Goal: Task Accomplishment & Management: Use online tool/utility

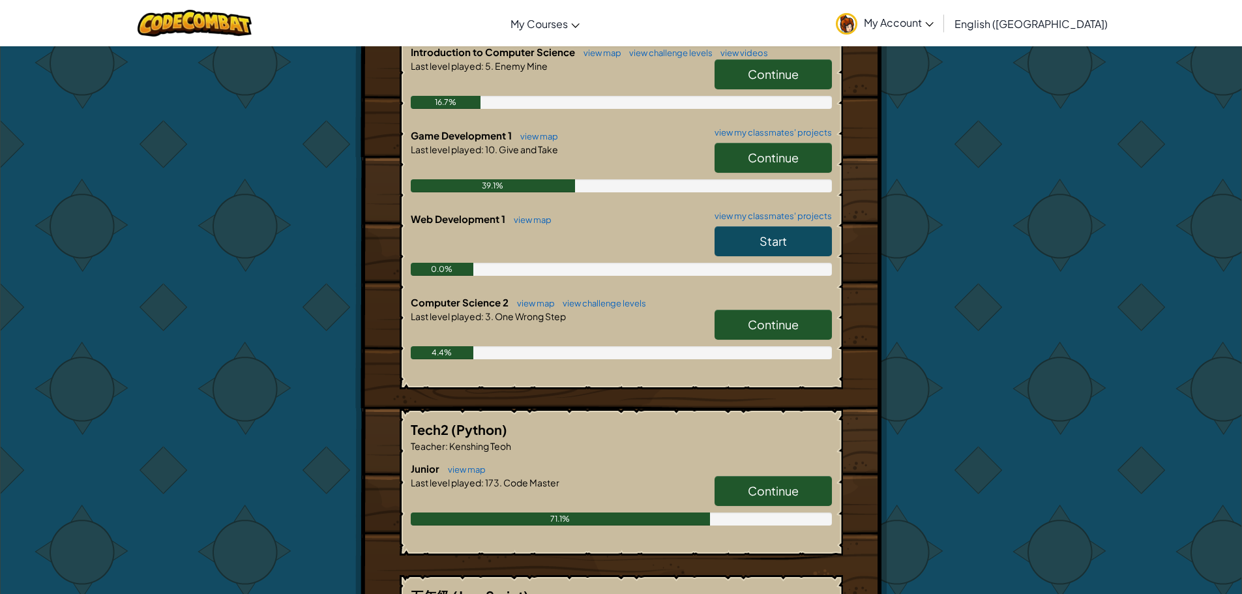
scroll to position [261, 0]
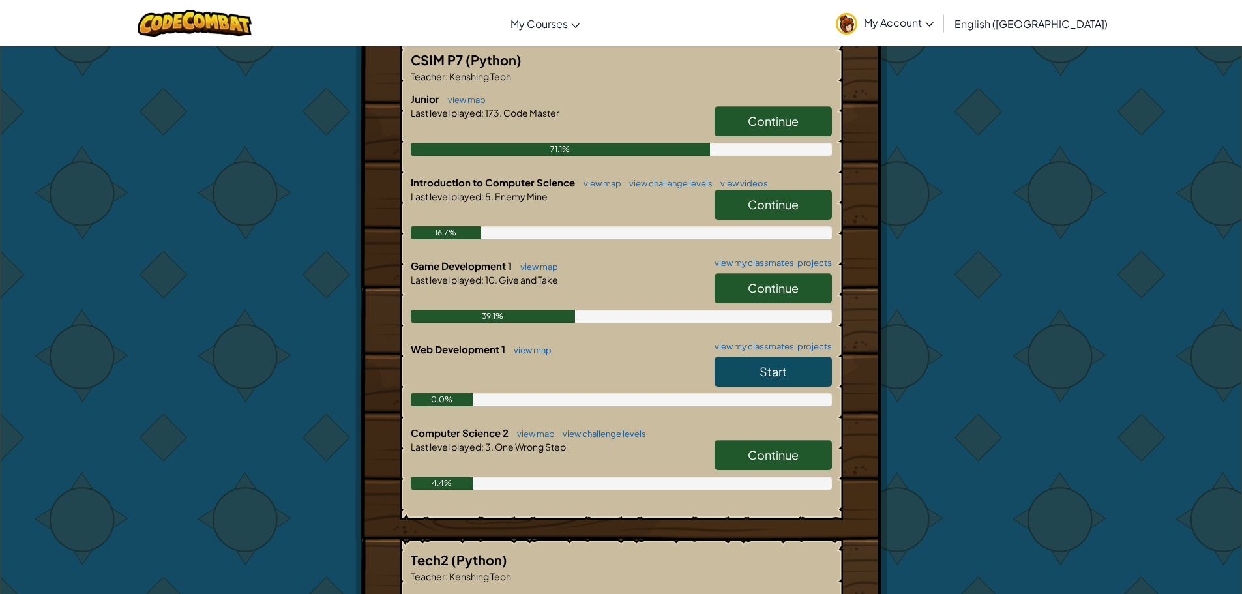
click at [798, 466] on link "Continue" at bounding box center [773, 455] width 117 height 30
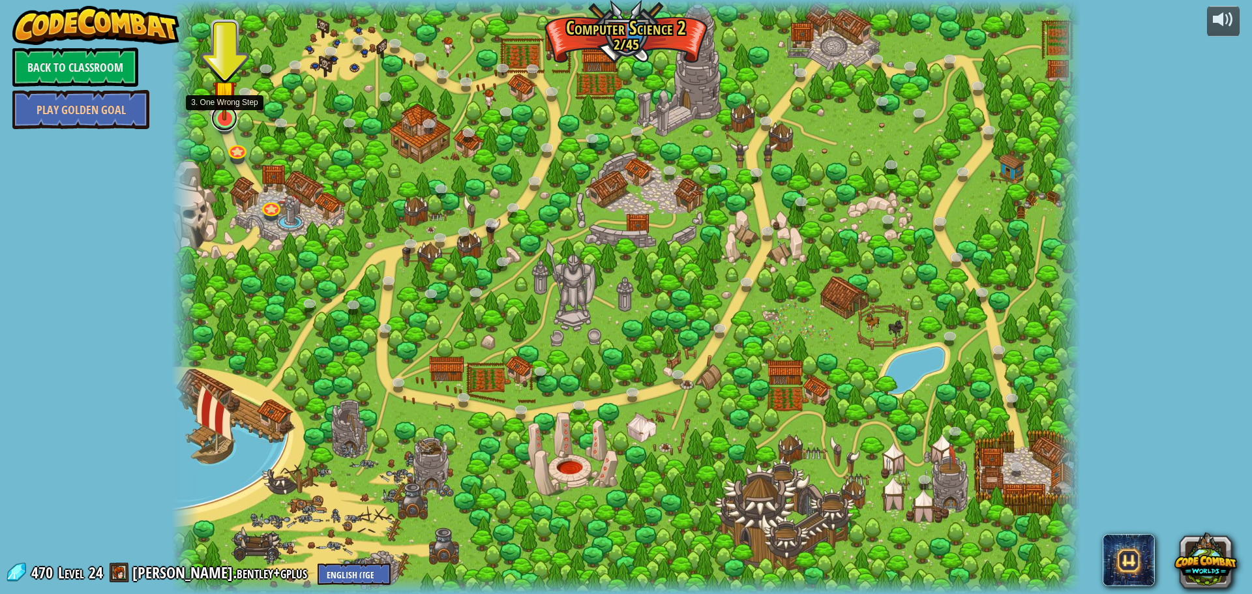
click at [224, 127] on link at bounding box center [224, 118] width 26 height 26
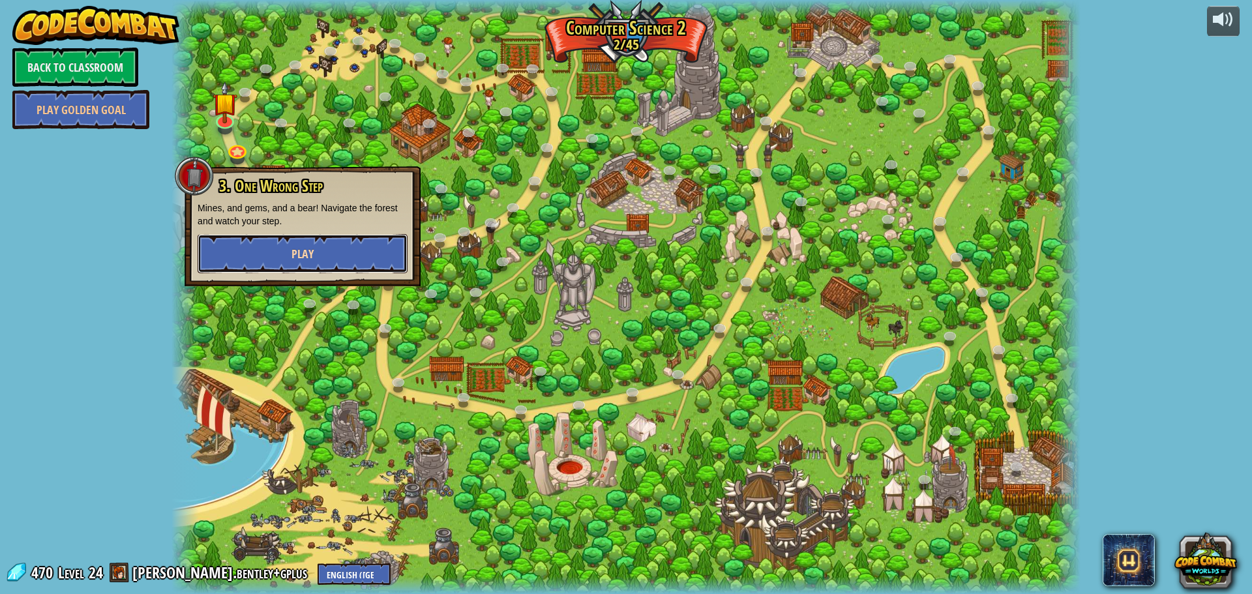
click at [384, 234] on button "Play" at bounding box center [303, 253] width 210 height 39
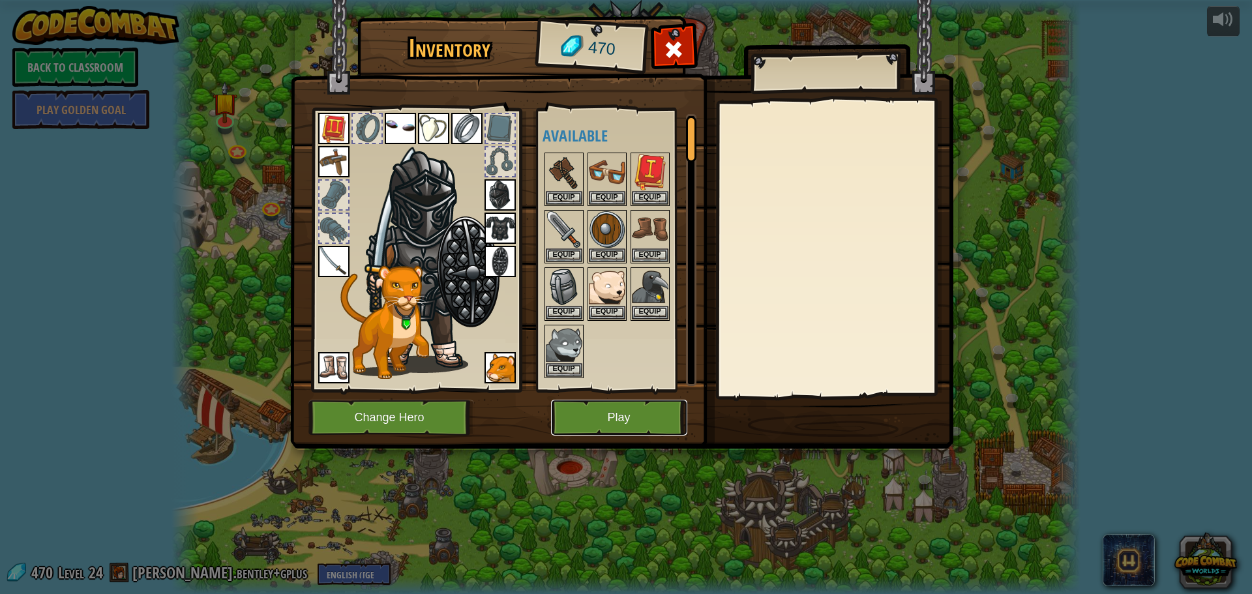
click at [598, 417] on button "Play" at bounding box center [619, 418] width 136 height 36
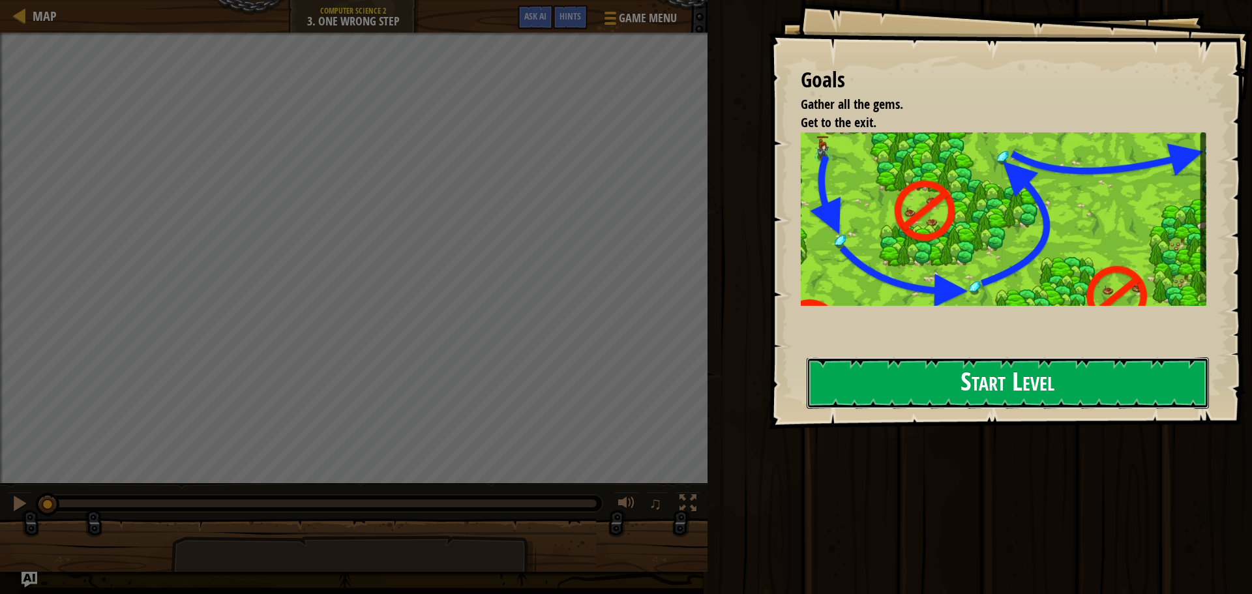
click at [850, 393] on button "Start Level" at bounding box center [1008, 383] width 402 height 52
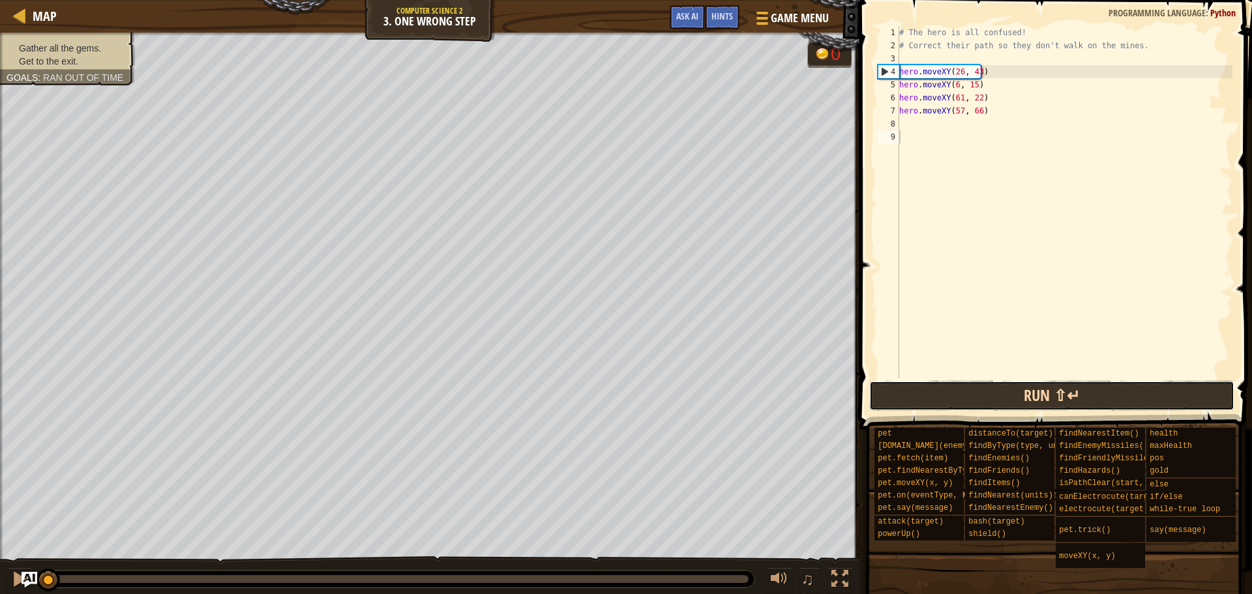
click at [961, 408] on button "Run ⇧↵" at bounding box center [1052, 396] width 366 height 30
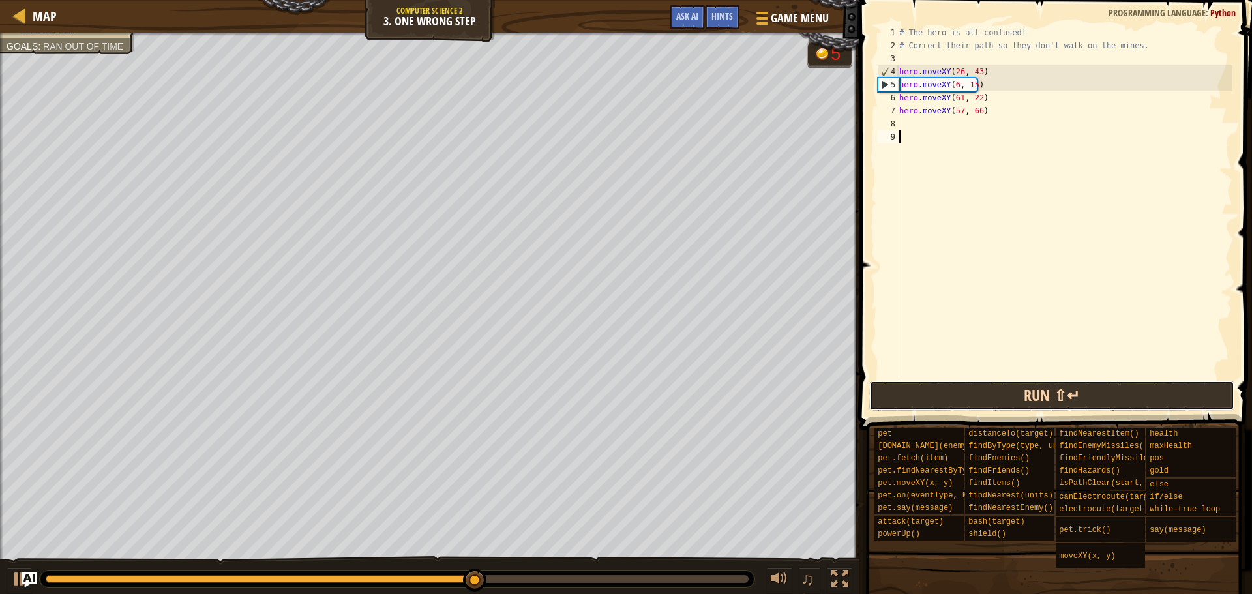
click at [953, 404] on button "Run ⇧↵" at bounding box center [1052, 396] width 366 height 30
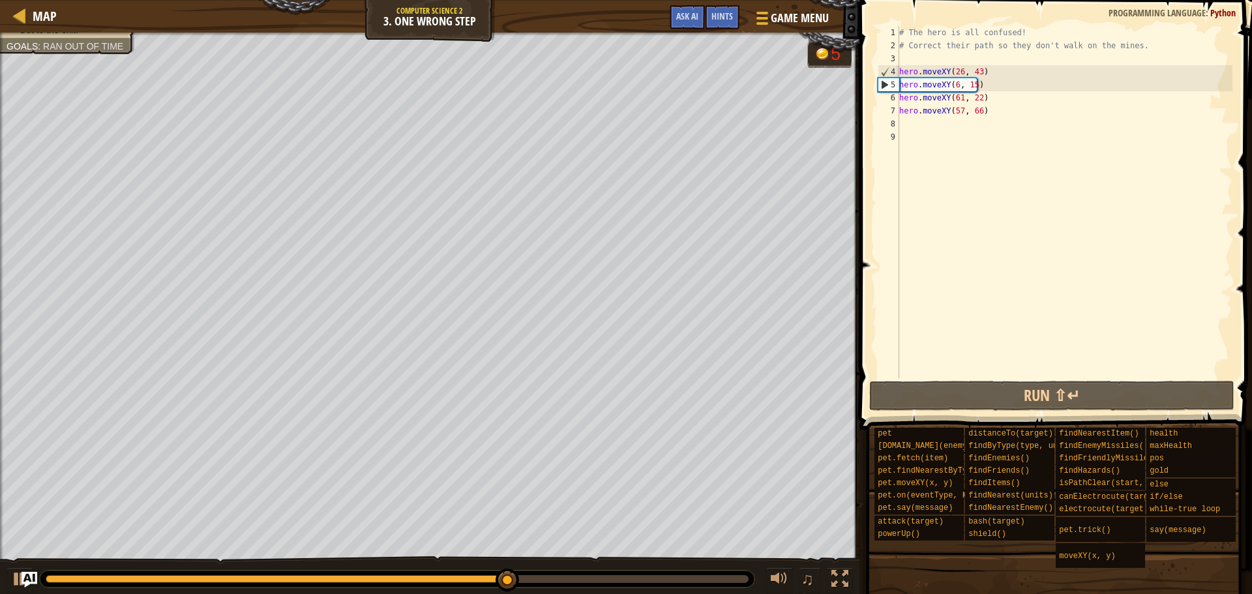
type textarea "hero.moveXY(26, 43)"
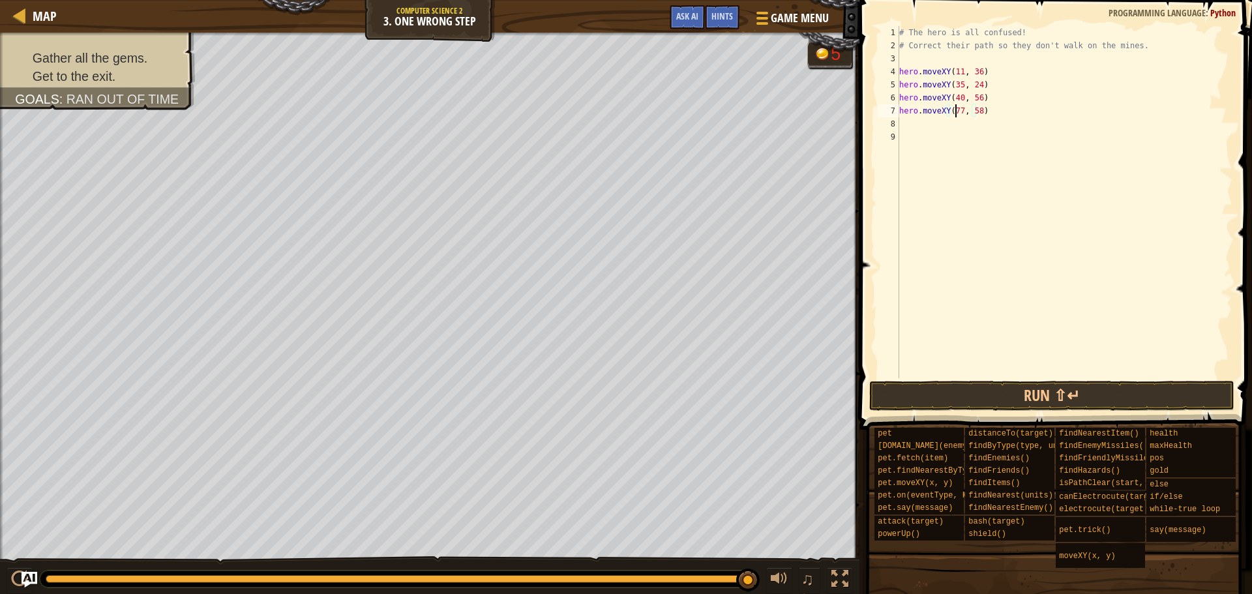
scroll to position [6, 5]
type textarea "hero.moveXY(77, 58)"
click at [1093, 393] on button "Run ⇧↵" at bounding box center [1052, 396] width 366 height 30
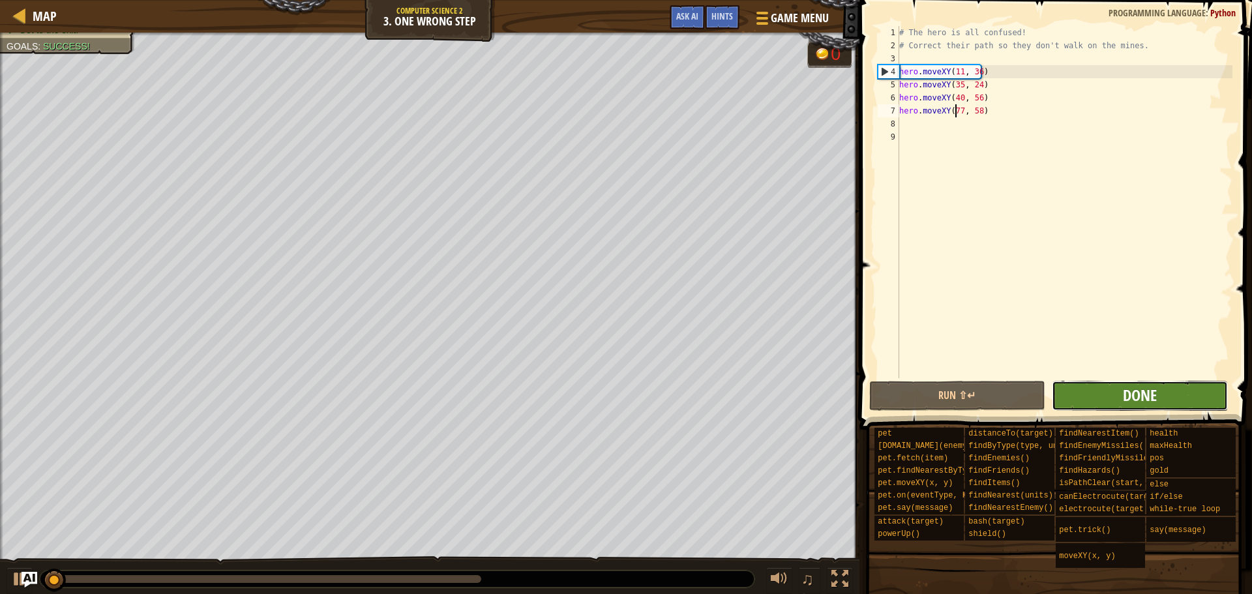
click at [1144, 393] on span "Done" at bounding box center [1140, 395] width 34 height 21
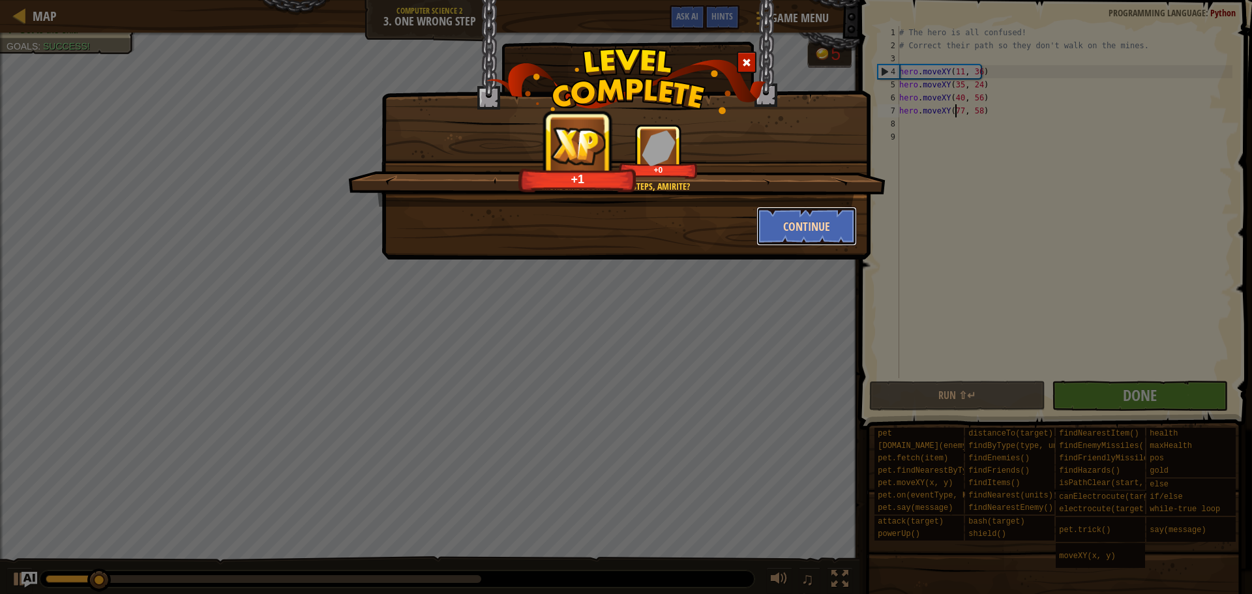
click at [794, 217] on button "Continue" at bounding box center [806, 226] width 101 height 39
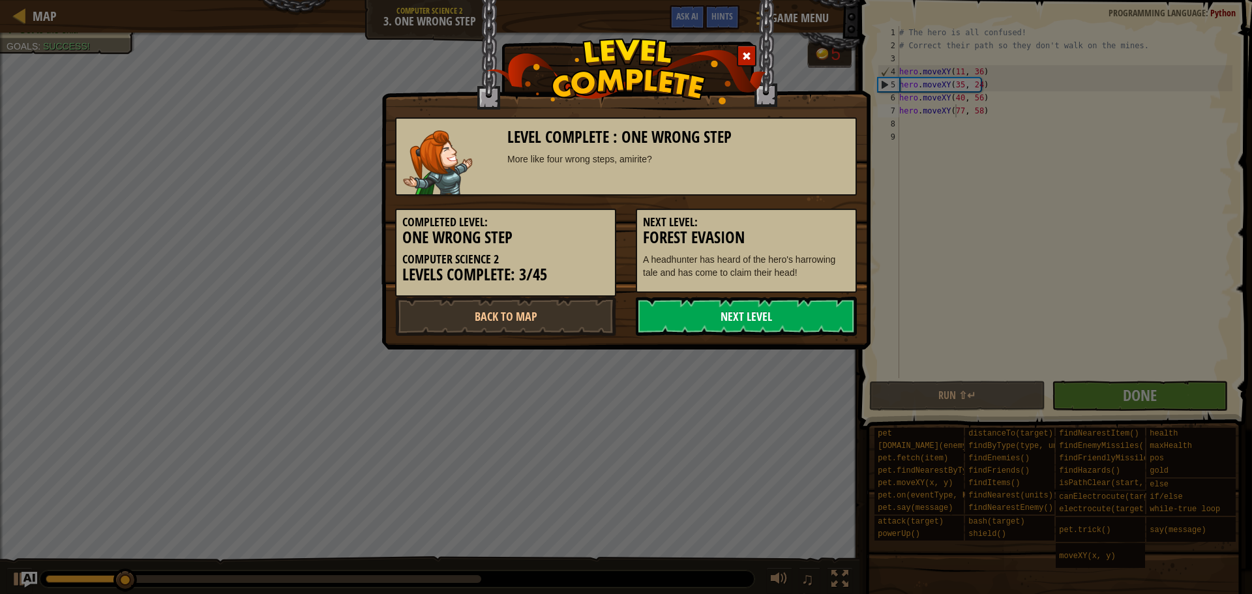
click at [779, 304] on link "Next Level" at bounding box center [746, 316] width 221 height 39
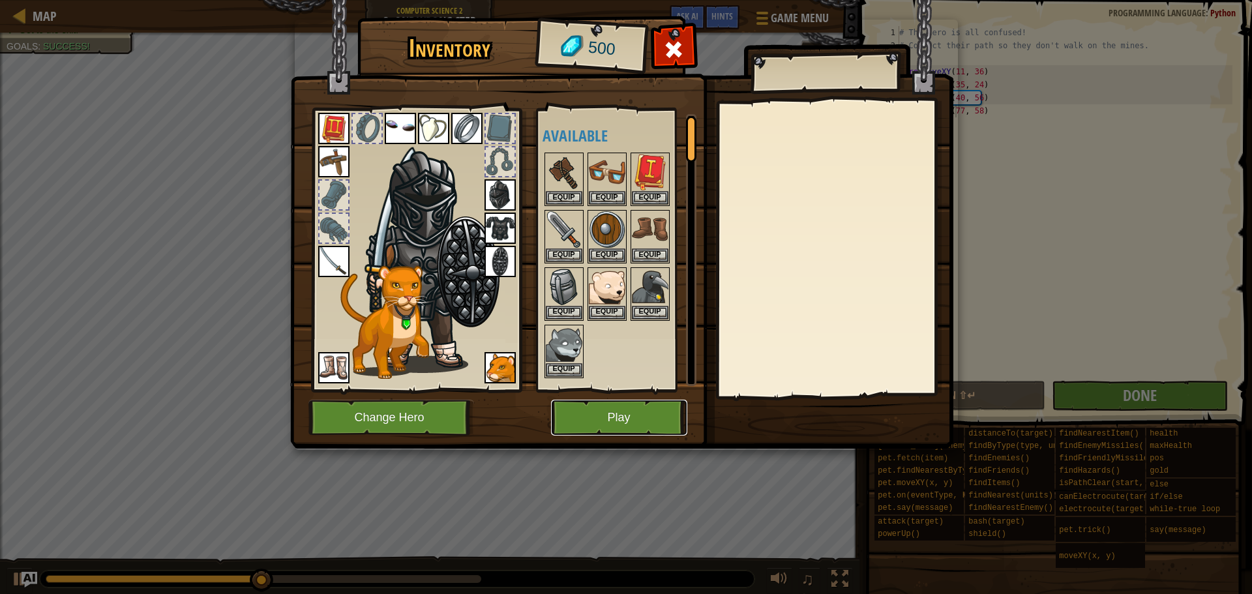
click at [623, 413] on button "Play" at bounding box center [619, 418] width 136 height 36
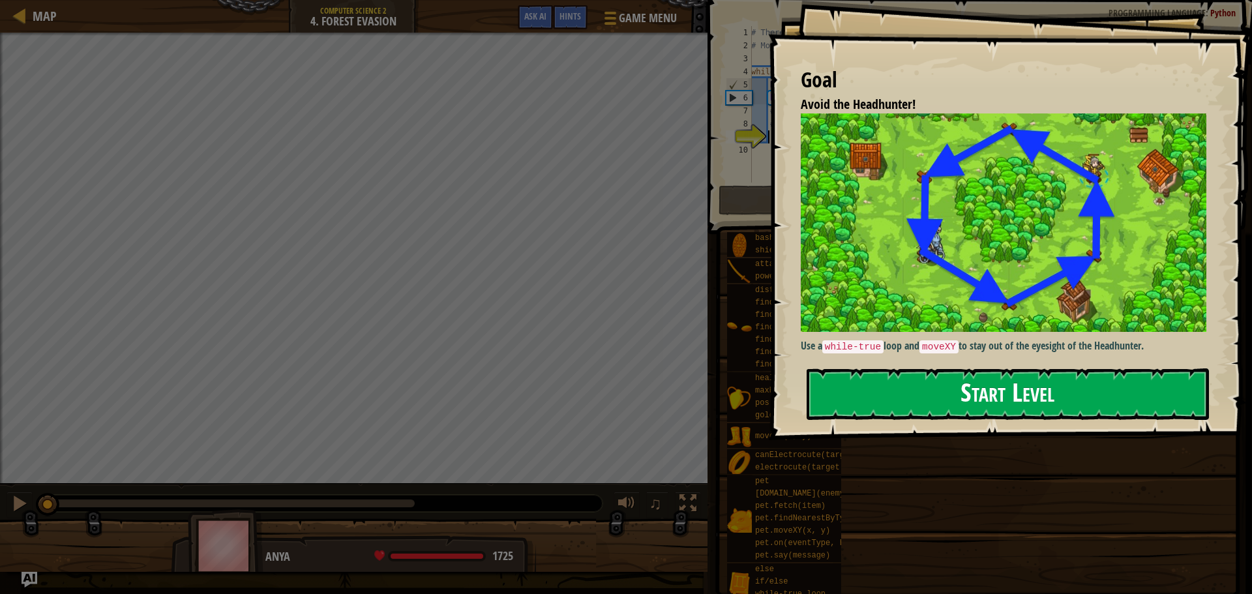
click at [1097, 383] on button "Start Level" at bounding box center [1008, 394] width 402 height 52
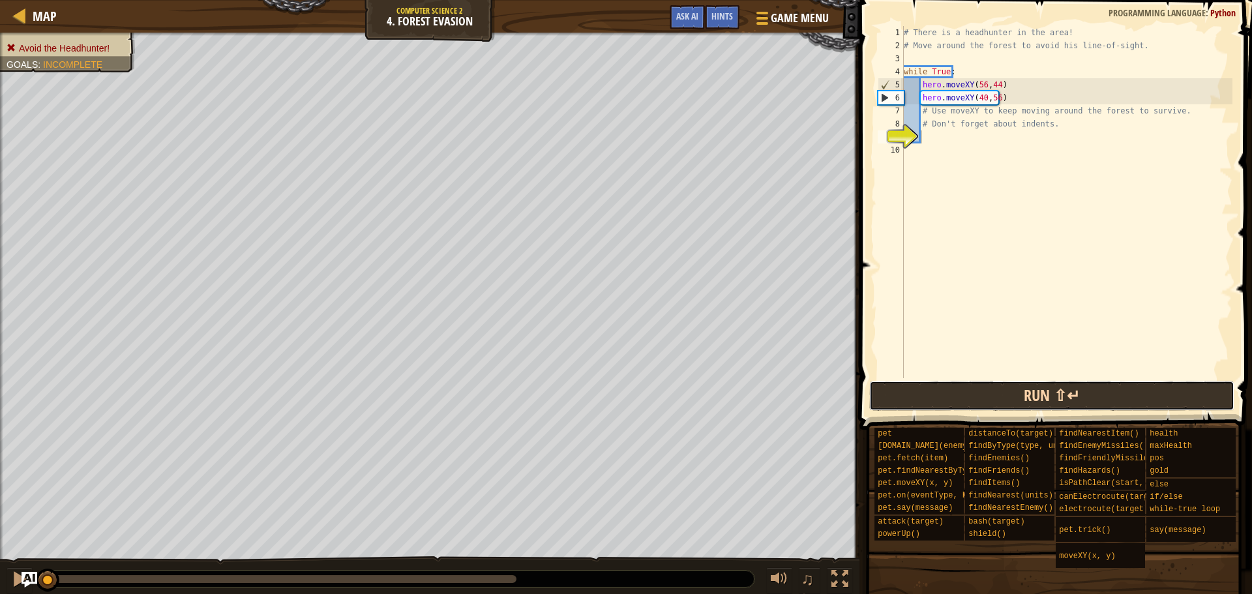
click at [1004, 387] on button "Run ⇧↵" at bounding box center [1052, 396] width 366 height 30
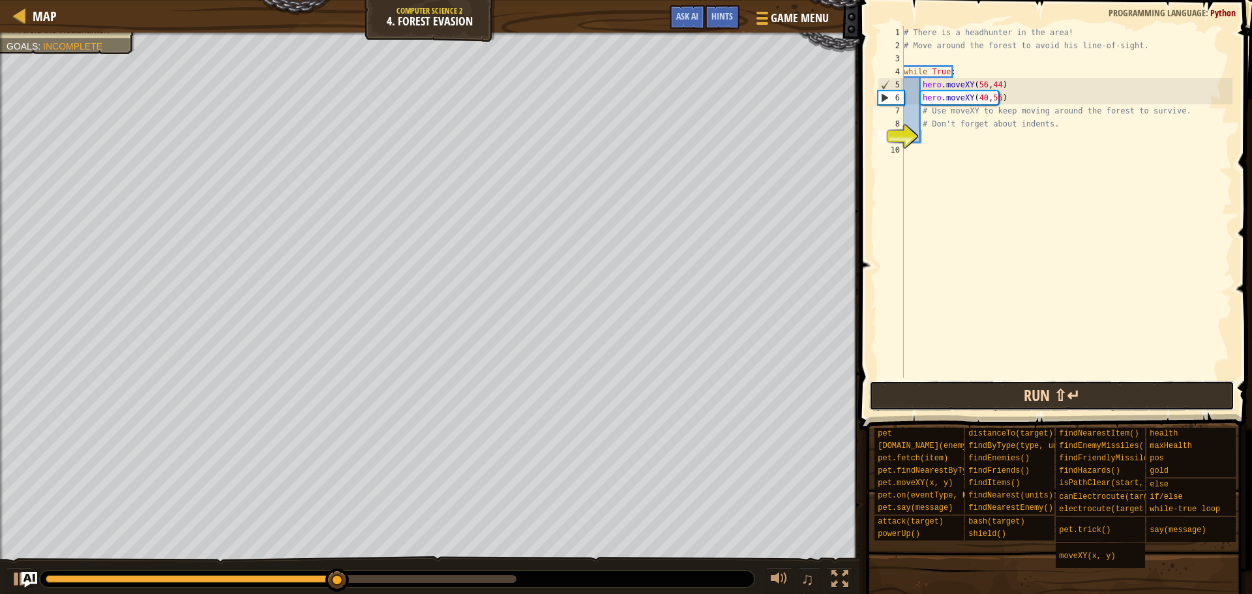
click at [923, 402] on button "Run ⇧↵" at bounding box center [1052, 396] width 366 height 30
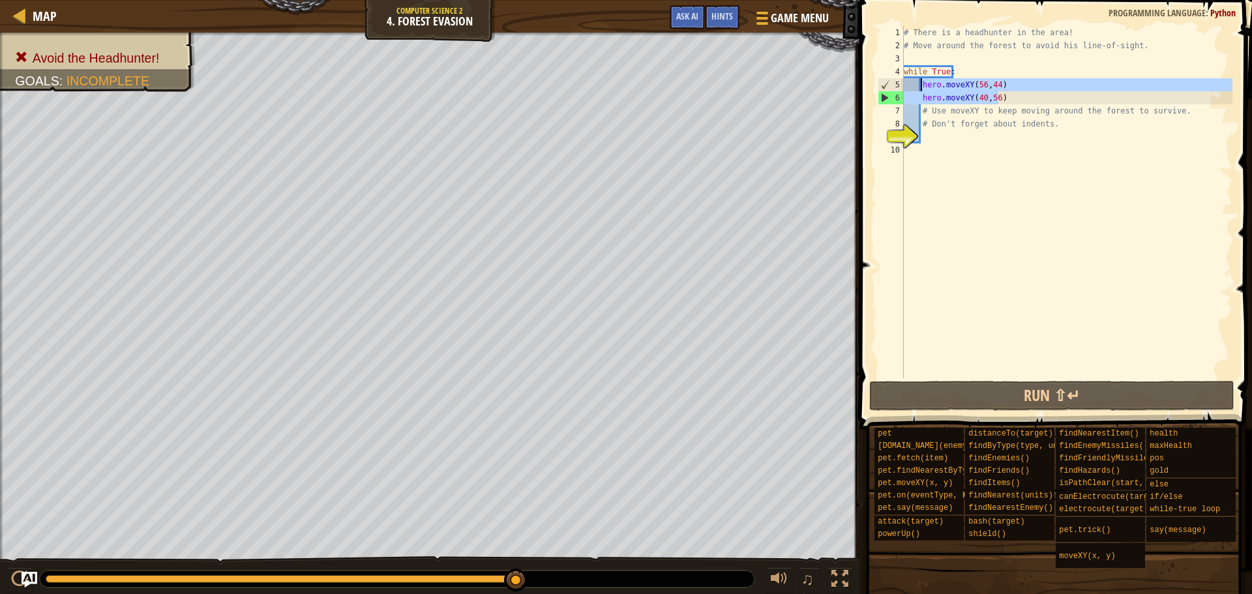
click at [1146, 96] on div "# There is a headhunter in the area! # Move around the forest to avoid his line…" at bounding box center [1066, 202] width 331 height 352
type textarea "hero.moveXY(40,56)"
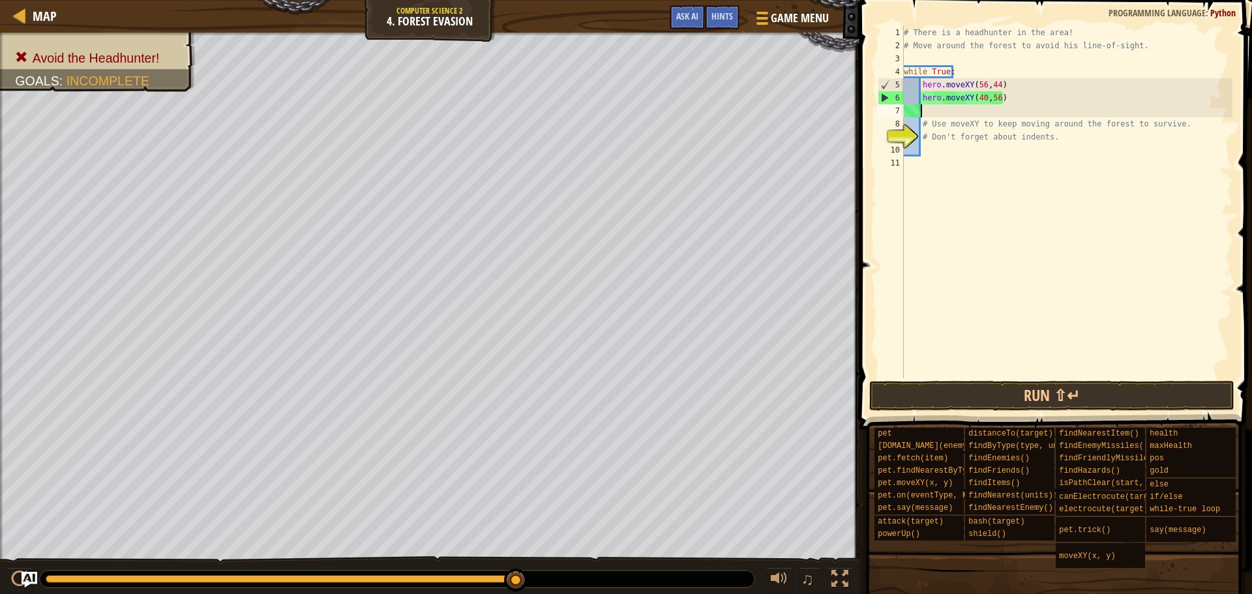
paste textarea "hero.moveXY(40,56)"
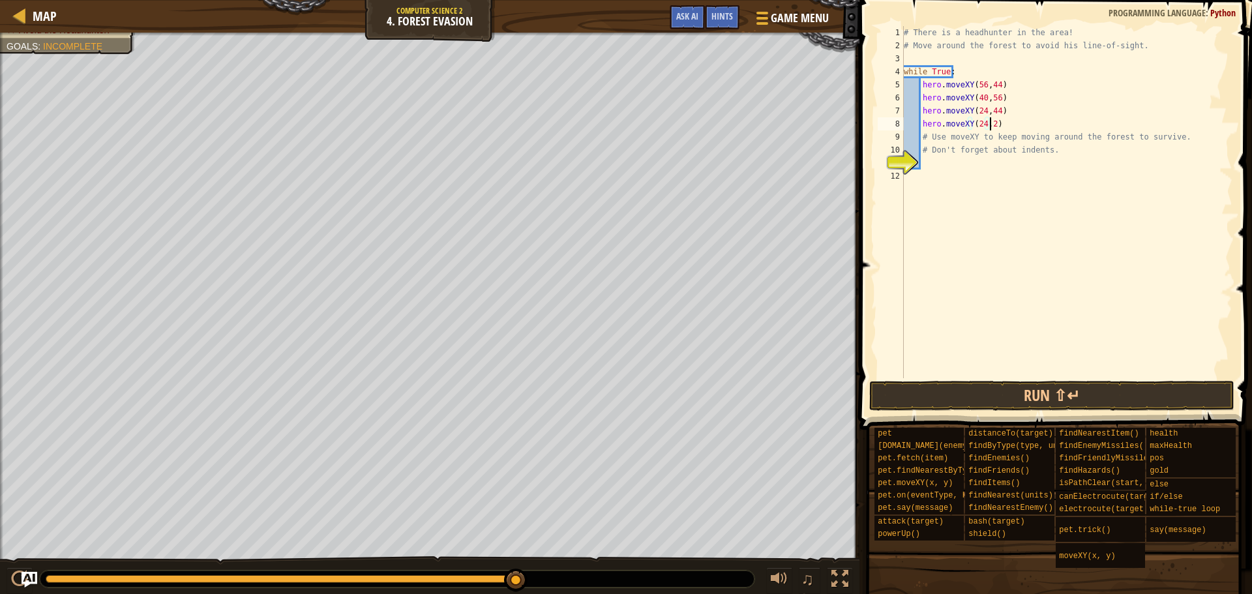
scroll to position [6, 7]
type textarea "hero.moveXY(24,24)"
click at [1207, 394] on button "Run ⇧↵" at bounding box center [1052, 396] width 366 height 30
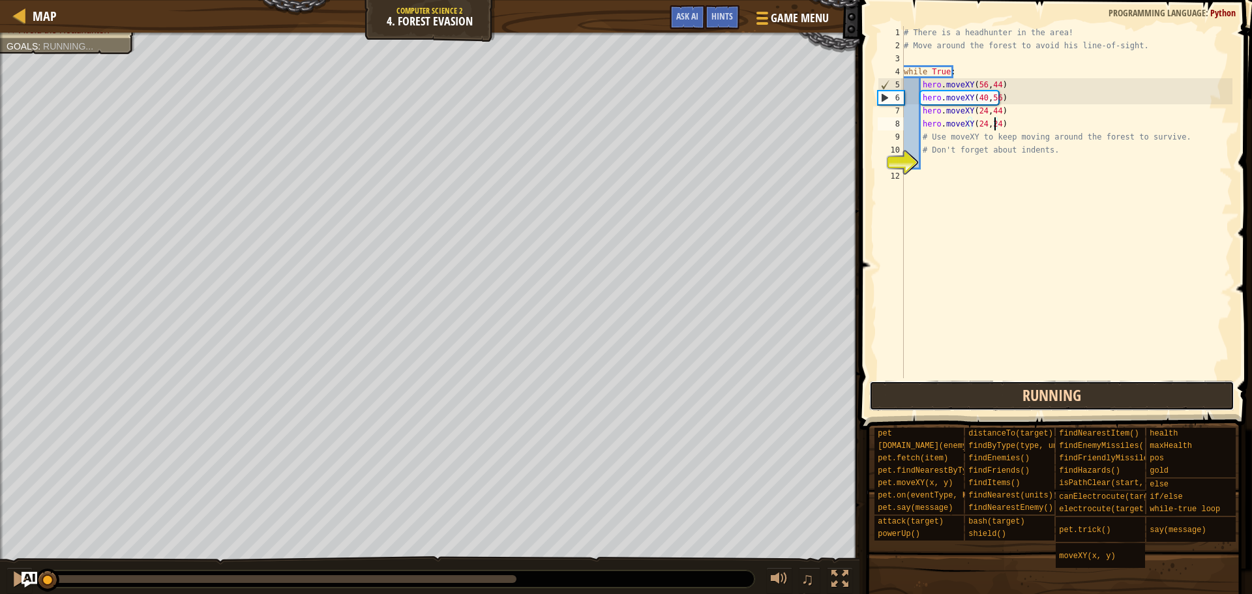
click at [1207, 394] on button "Running" at bounding box center [1052, 396] width 366 height 30
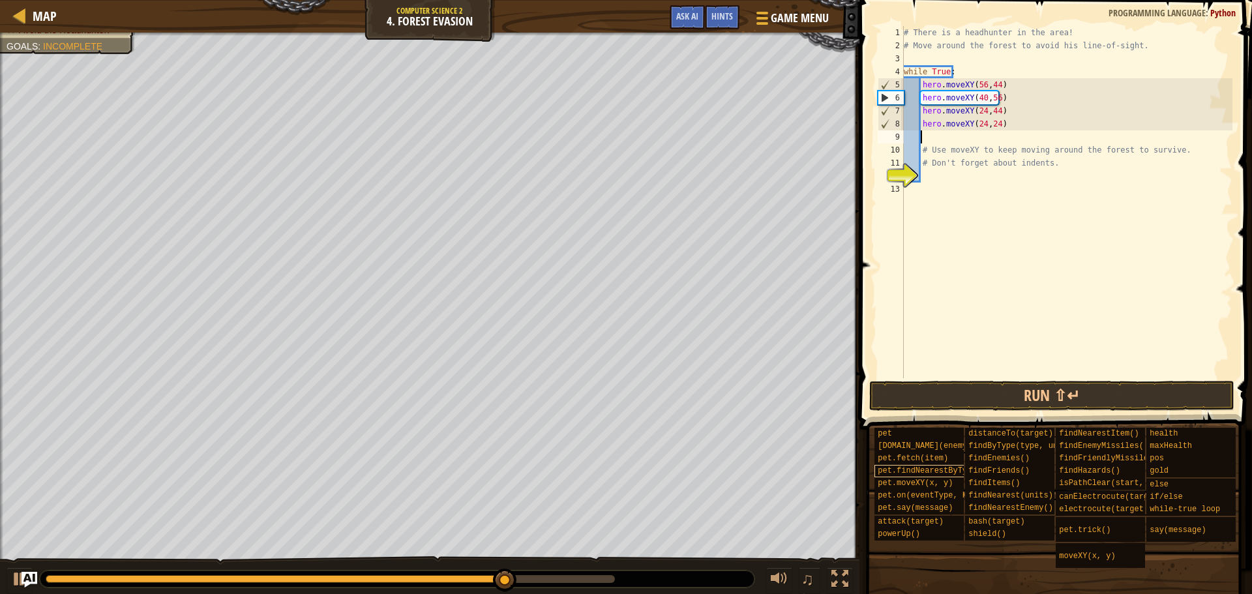
scroll to position [6, 1]
paste textarea "hero.moveXY(40,56)"
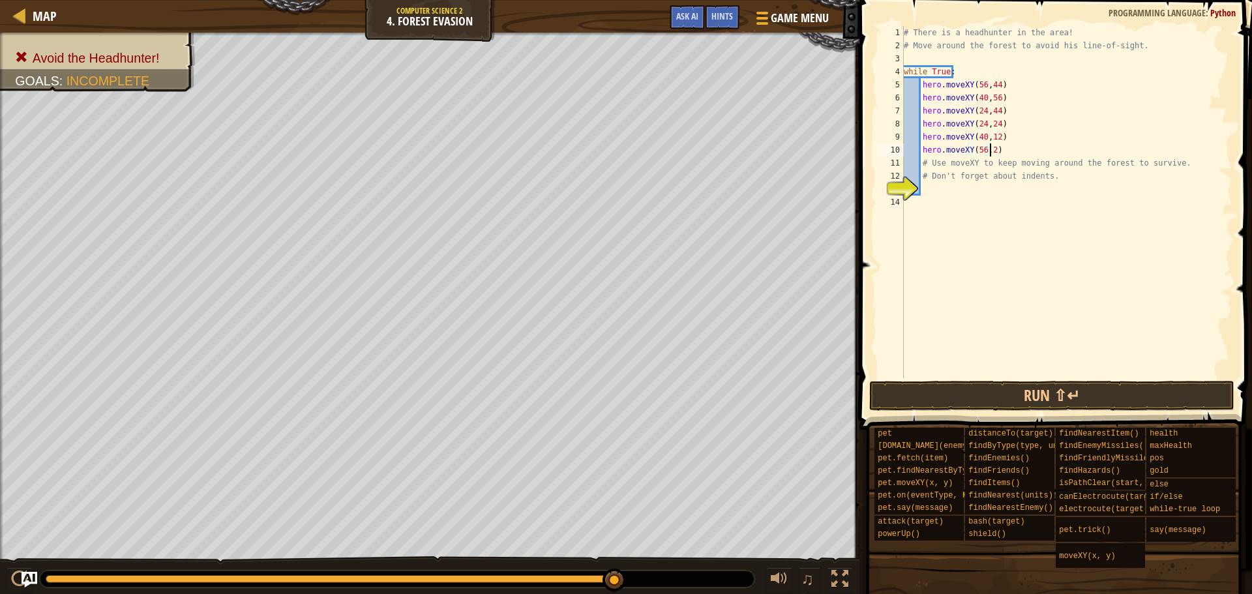
scroll to position [6, 7]
type textarea "hero.moveXY(56,24)"
click at [1055, 403] on button "Run ⇧↵" at bounding box center [1052, 396] width 366 height 30
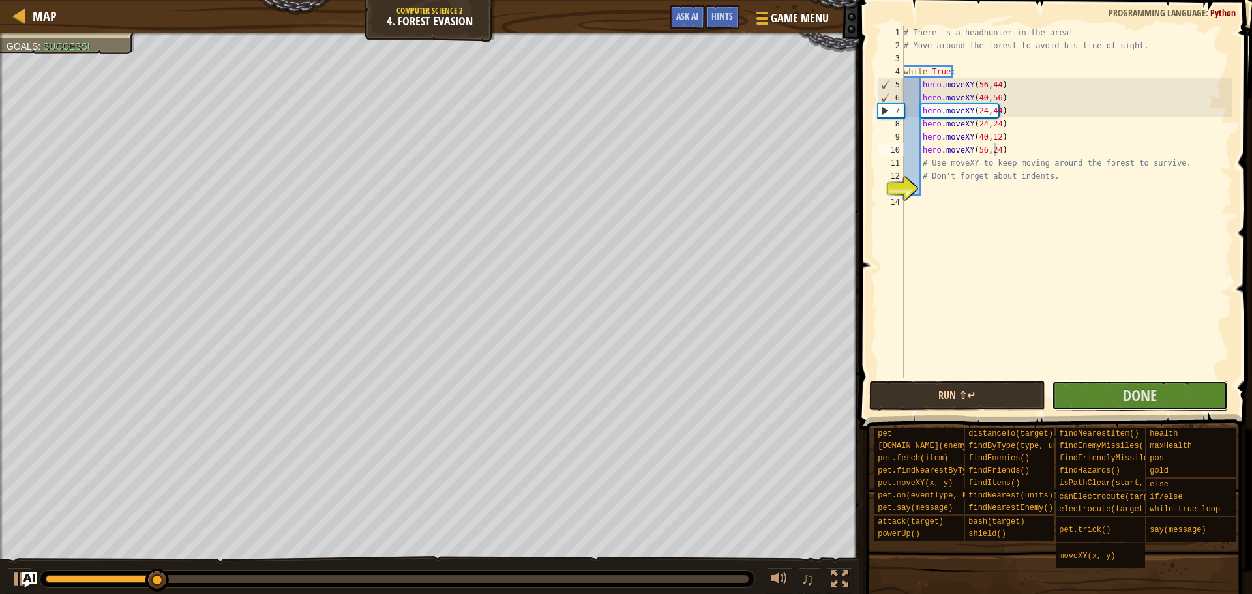
click at [1055, 403] on button "Done" at bounding box center [1140, 396] width 176 height 30
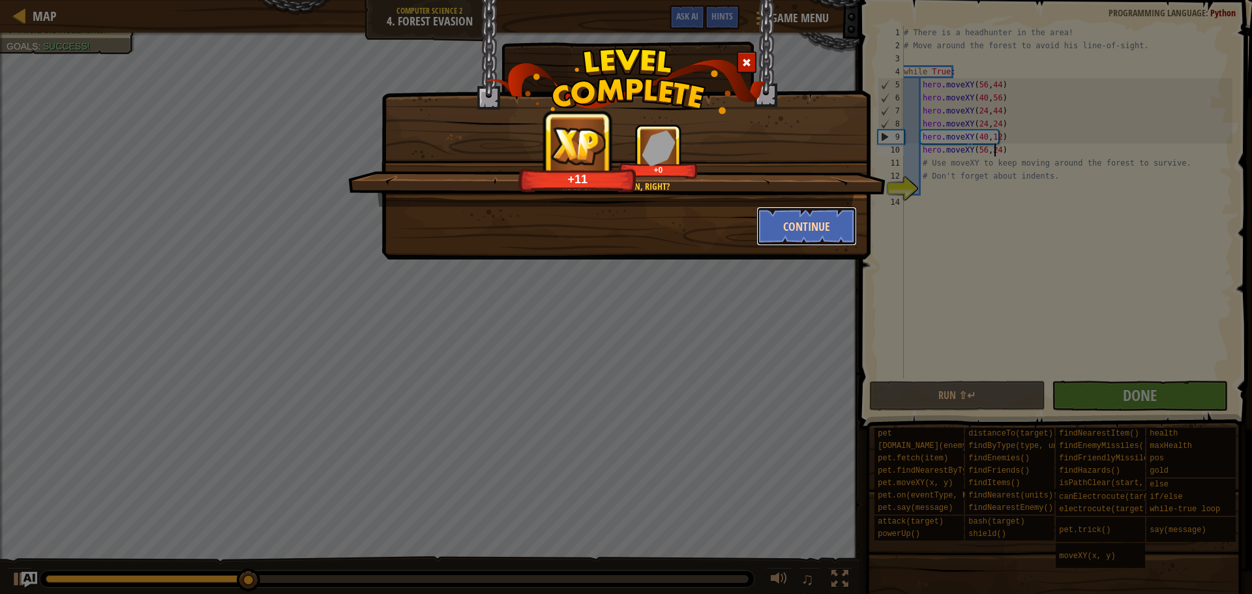
click at [818, 228] on button "Continue" at bounding box center [806, 226] width 101 height 39
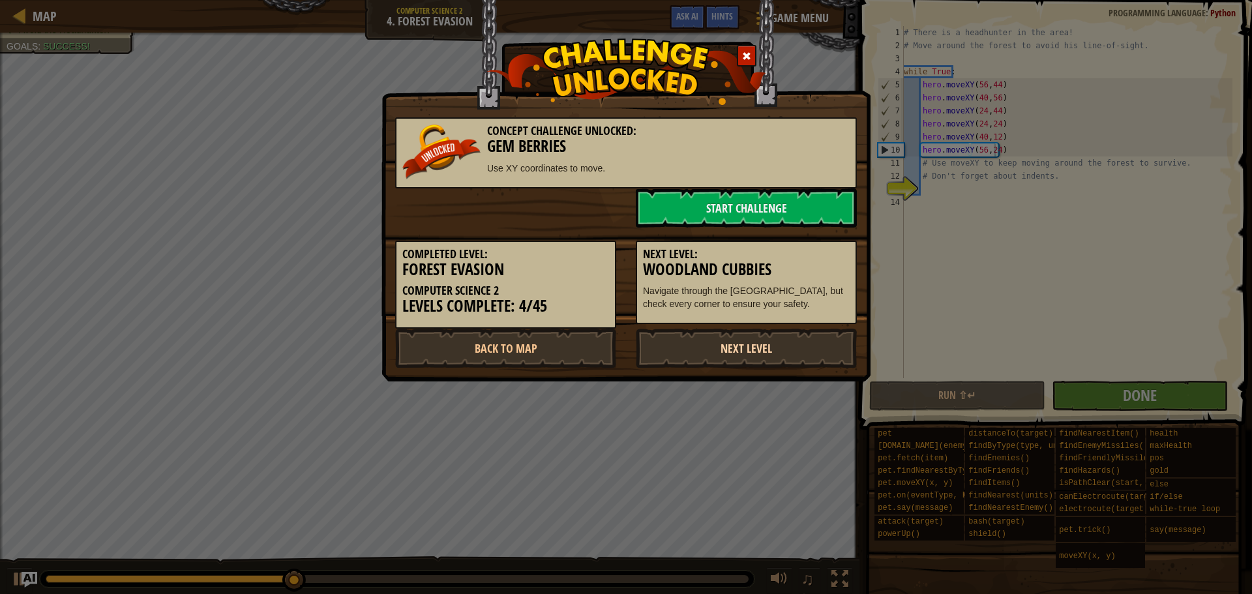
click at [787, 354] on link "Next Level" at bounding box center [746, 348] width 221 height 39
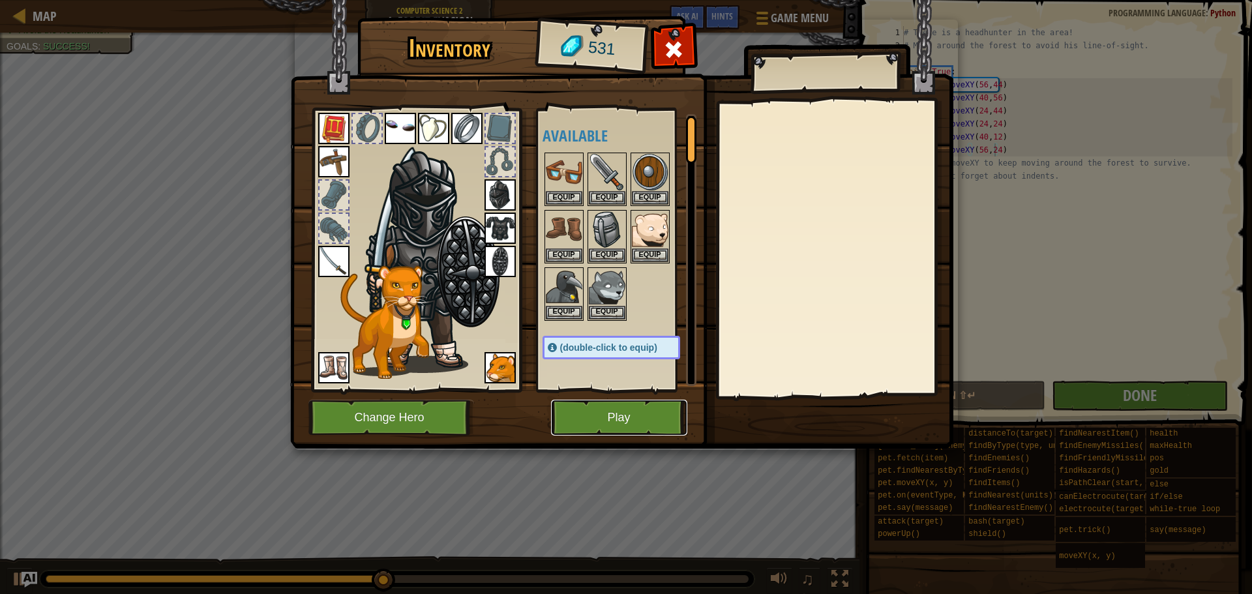
click at [618, 422] on button "Play" at bounding box center [619, 418] width 136 height 36
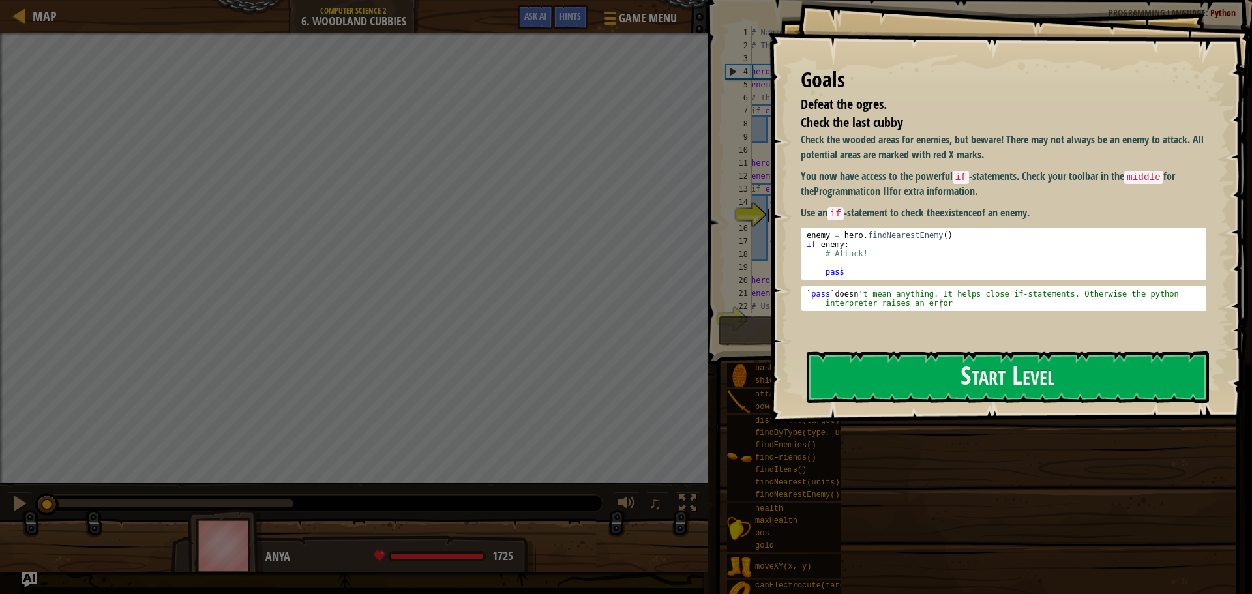
drag, startPoint x: 1047, startPoint y: 385, endPoint x: 1042, endPoint y: 410, distance: 25.8
click at [1045, 403] on button "Start Level" at bounding box center [1008, 377] width 402 height 52
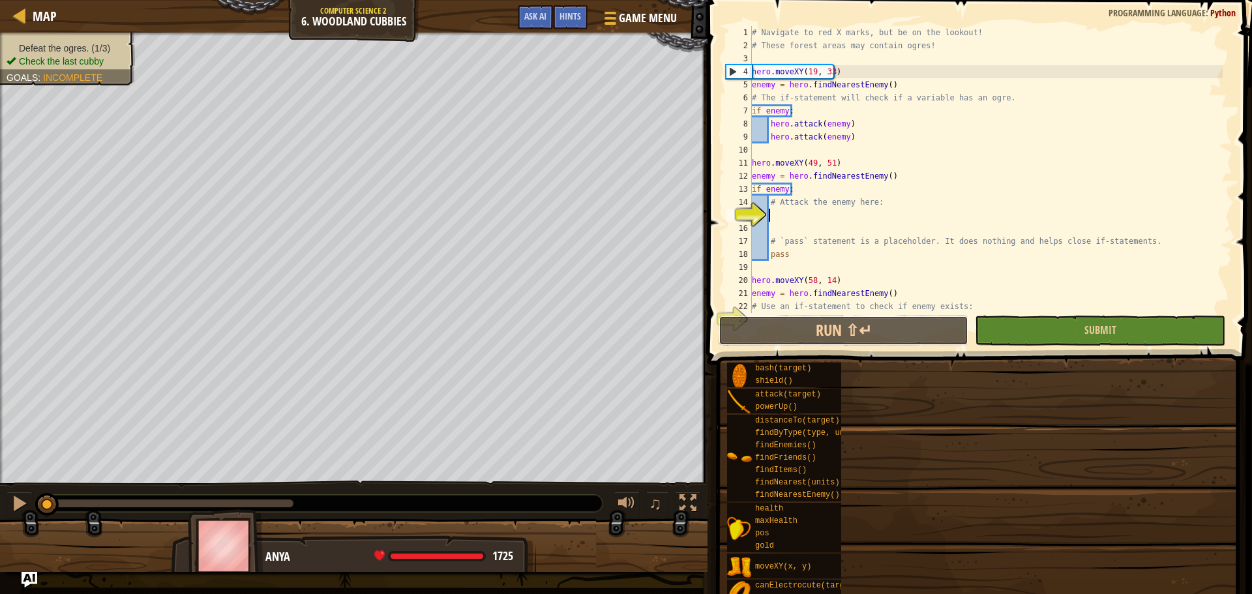
click at [968, 321] on button "Run ⇧↵" at bounding box center [844, 331] width 250 height 30
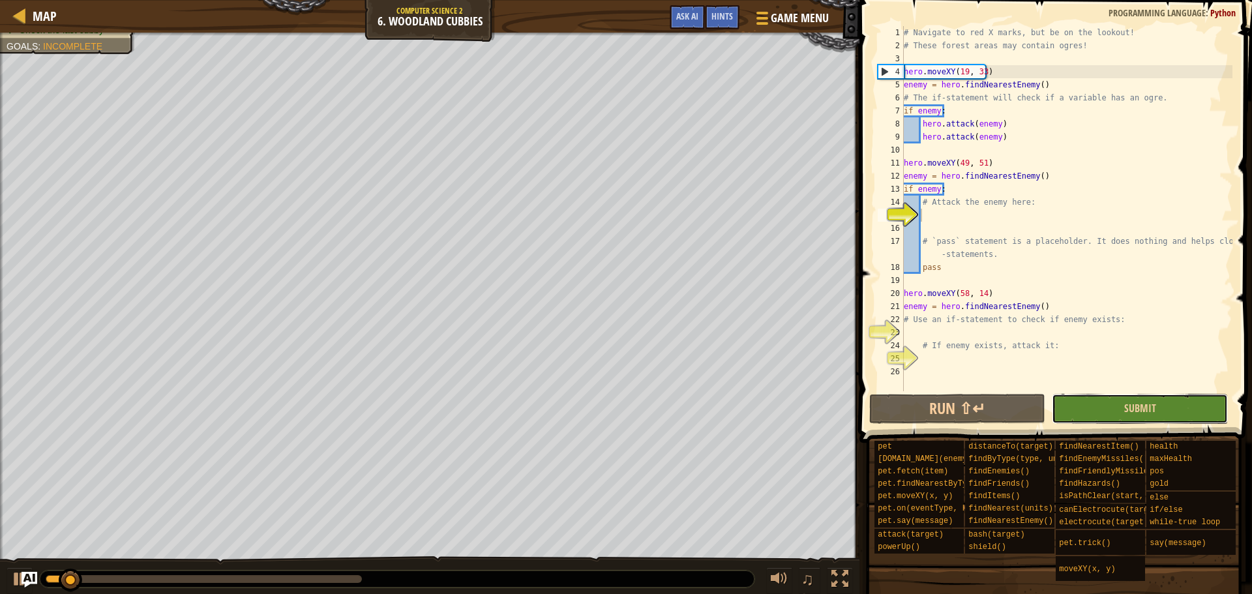
click at [1112, 416] on button "Submit" at bounding box center [1140, 409] width 176 height 30
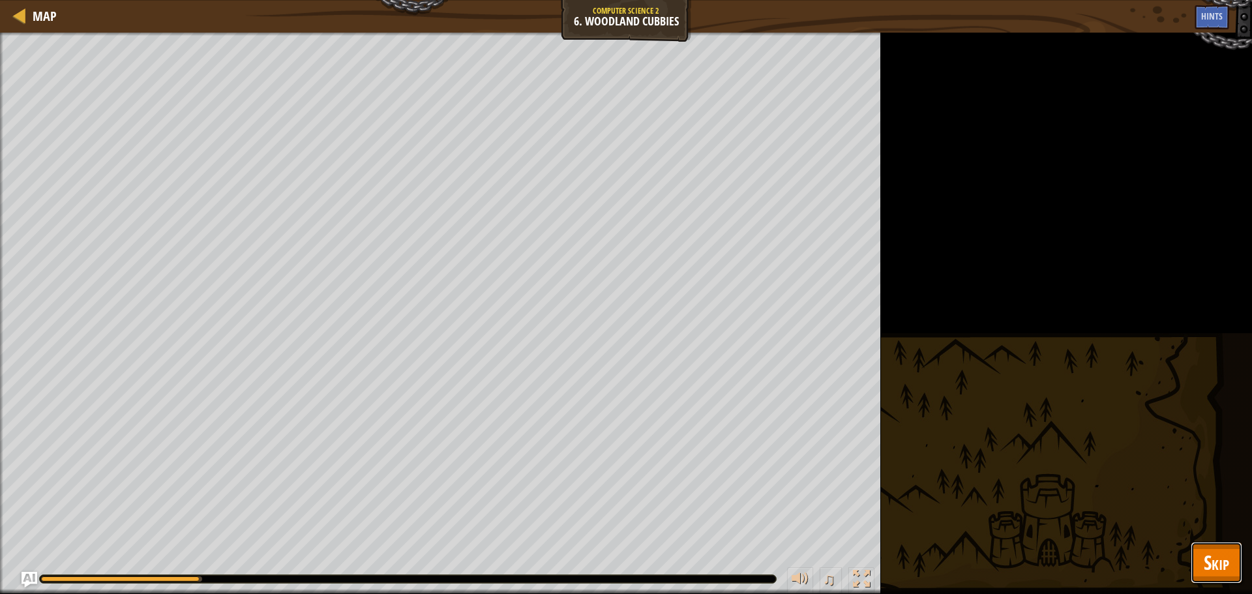
click at [1218, 577] on button "Skip" at bounding box center [1217, 563] width 52 height 42
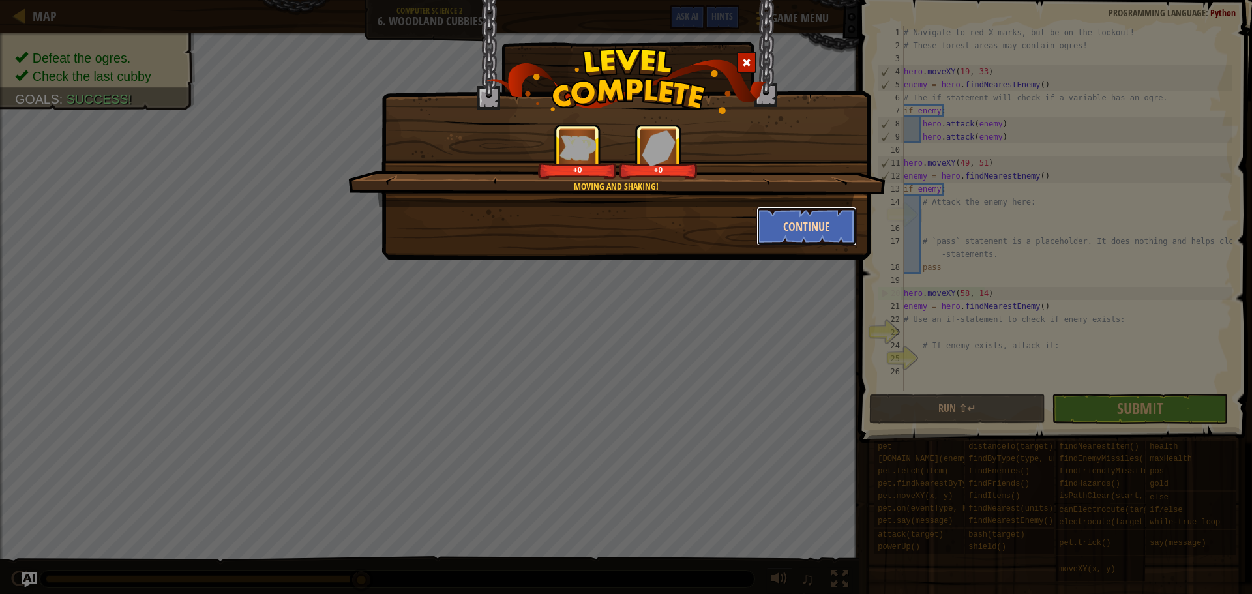
drag, startPoint x: 769, startPoint y: 224, endPoint x: 777, endPoint y: 224, distance: 7.8
click at [777, 224] on button "Continue" at bounding box center [806, 226] width 101 height 39
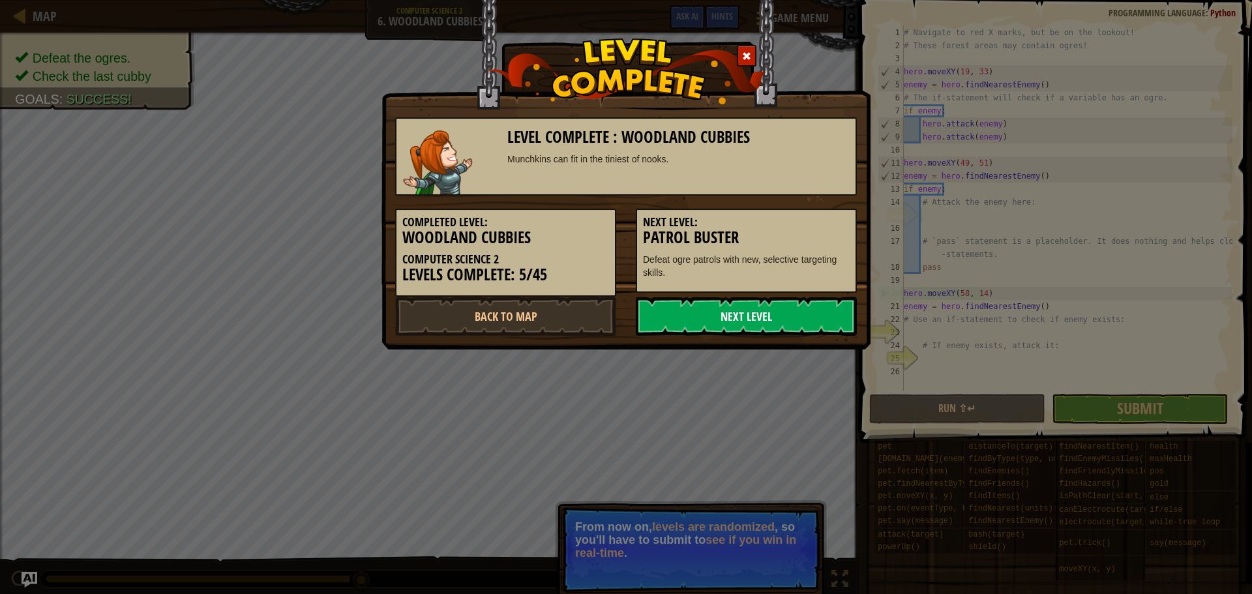
click at [840, 301] on link "Next Level" at bounding box center [746, 316] width 221 height 39
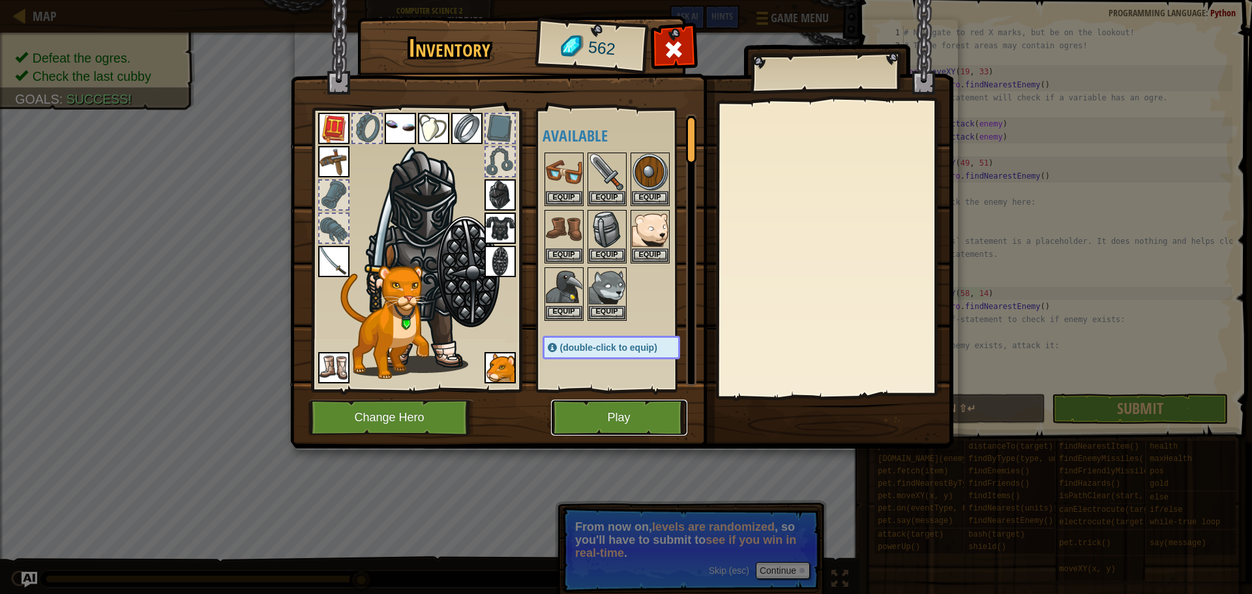
click at [629, 413] on button "Play" at bounding box center [619, 418] width 136 height 36
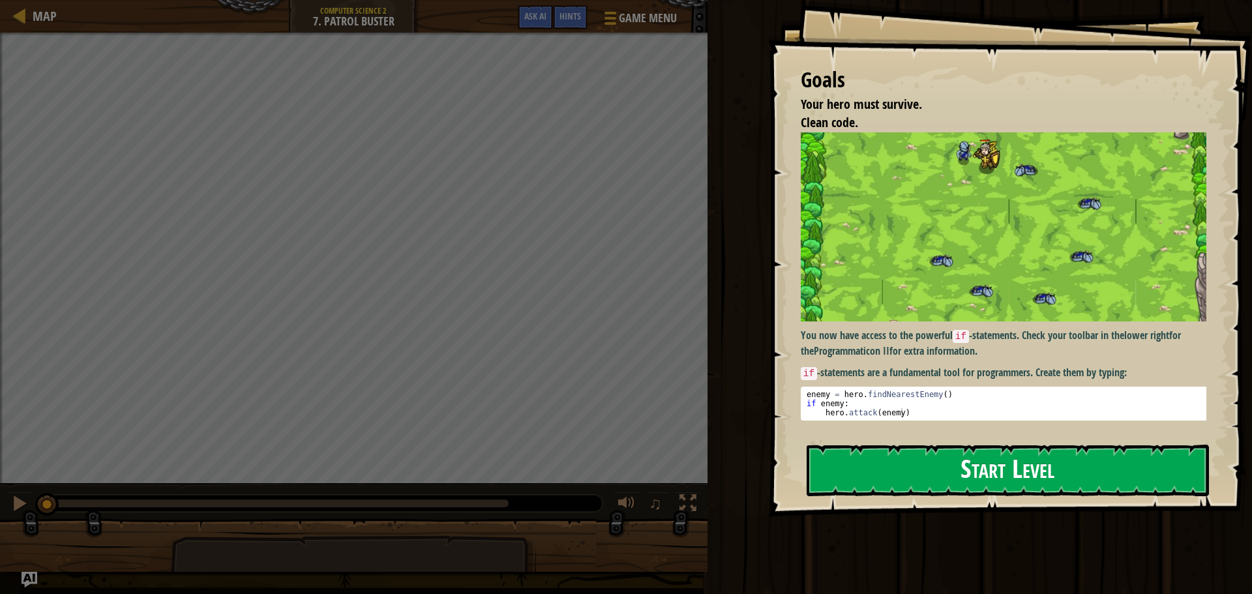
click at [903, 469] on button "Start Level" at bounding box center [1008, 471] width 402 height 52
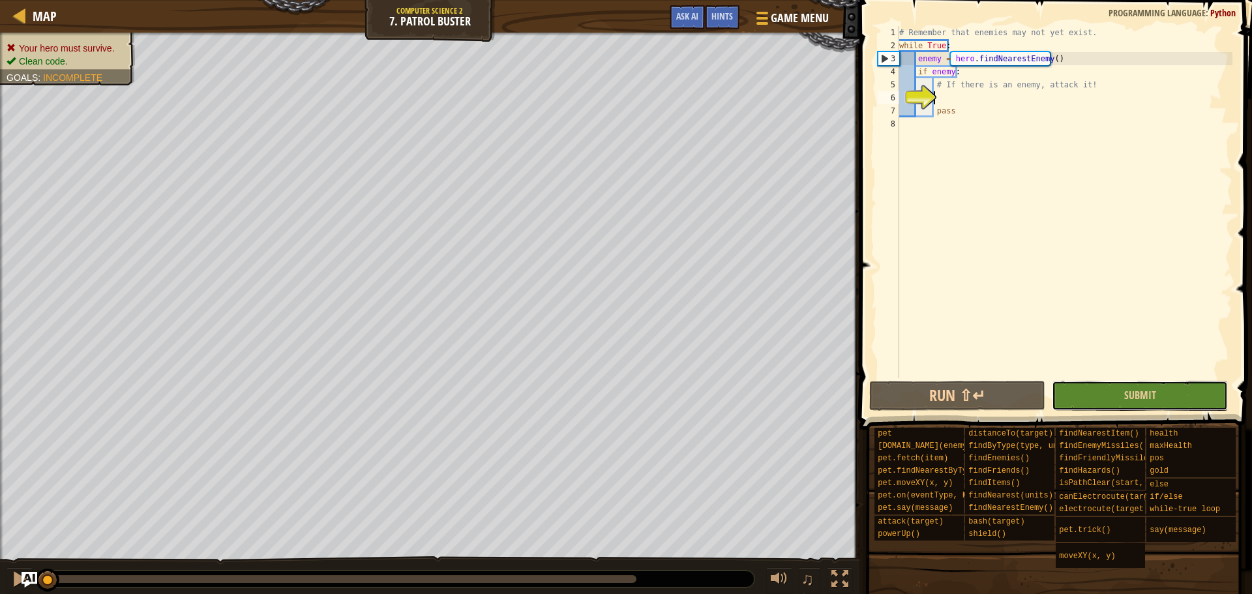
click at [1177, 390] on button "Submit" at bounding box center [1140, 396] width 176 height 30
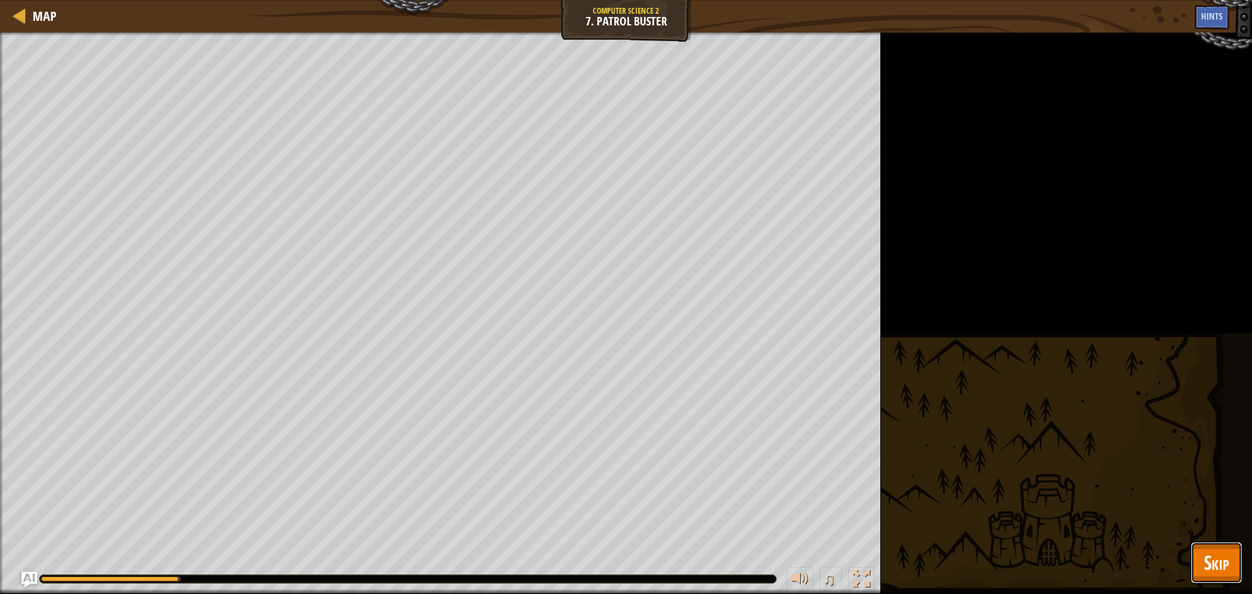
click at [1221, 567] on span "Skip" at bounding box center [1216, 562] width 25 height 27
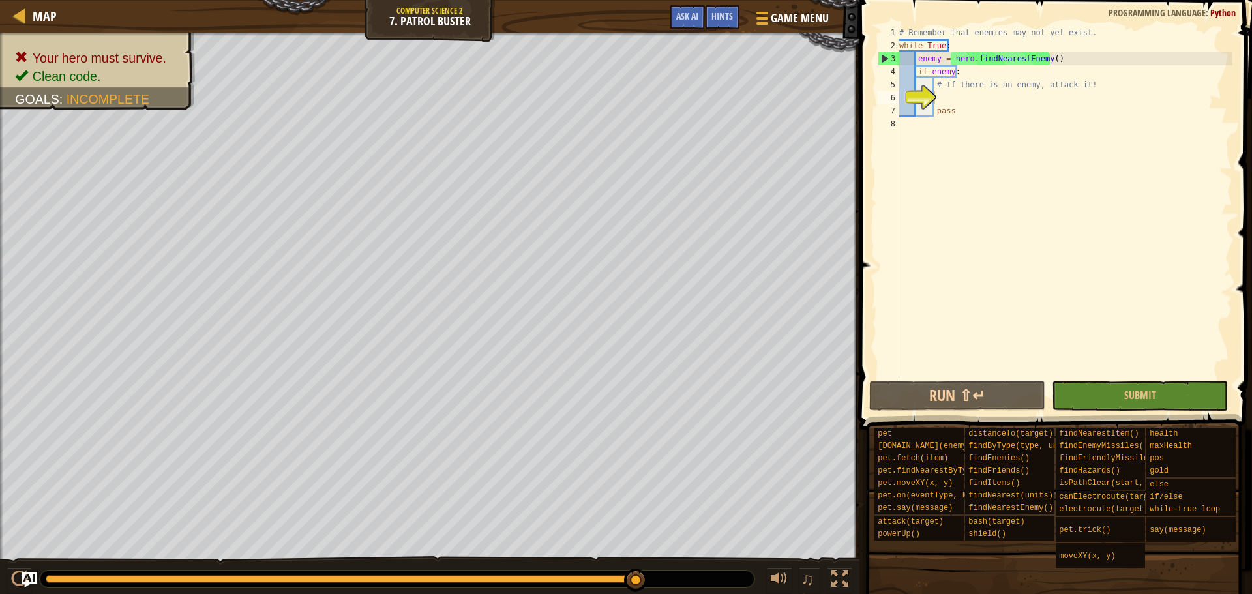
type textarea "# If there is an enemy, attack it!"
click at [968, 91] on div "# Remember that enemies may not yet exist. while True : enemy = hero . findNear…" at bounding box center [1065, 215] width 336 height 378
click at [968, 96] on div "# Remember that enemies may not yet exist. while True : enemy = hero . findNear…" at bounding box center [1065, 215] width 336 height 378
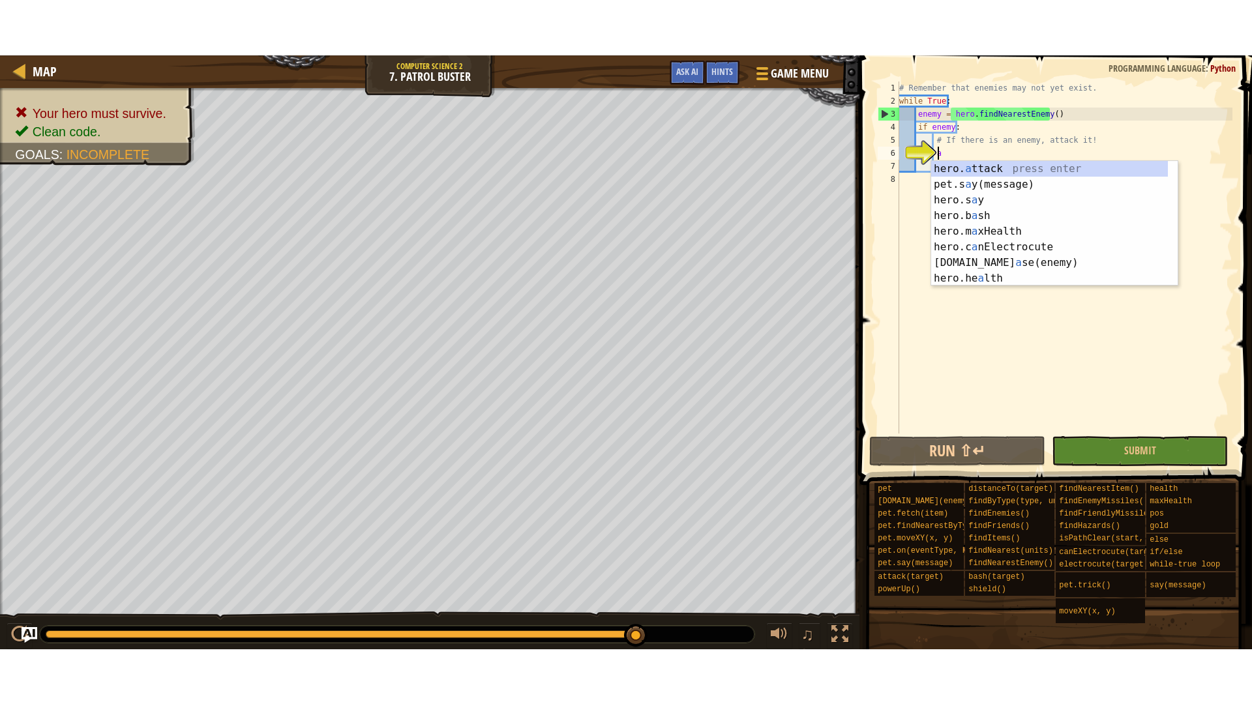
scroll to position [6, 2]
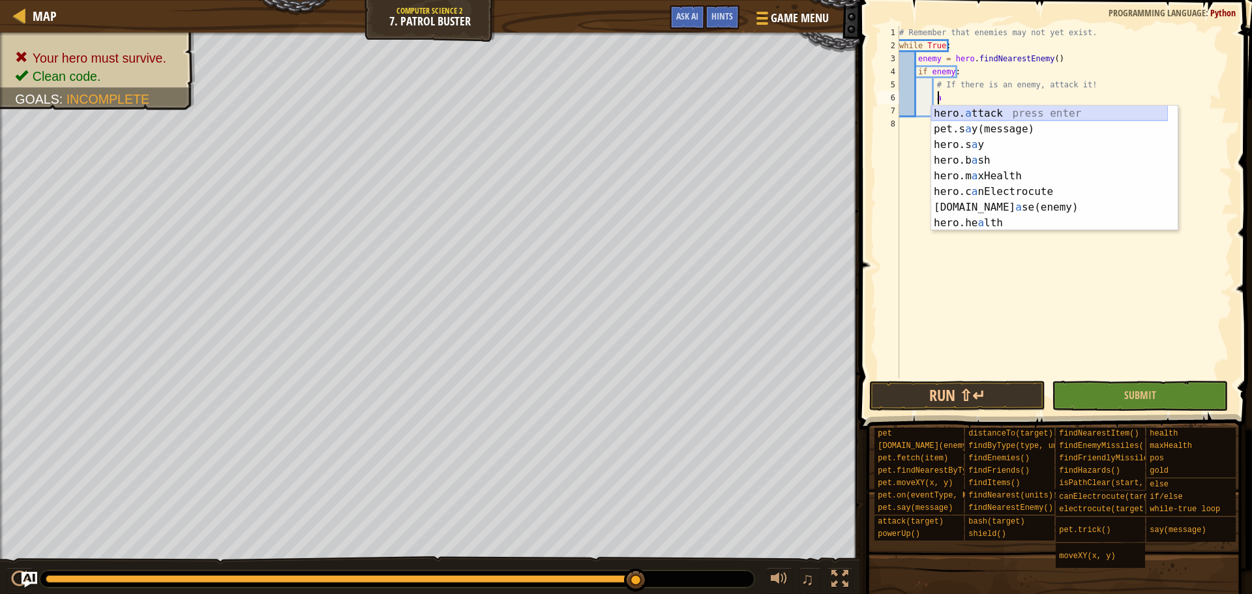
click at [1007, 106] on div "hero. a ttack press enter pet.s a y(message) press enter hero.s a y press enter…" at bounding box center [1049, 184] width 237 height 156
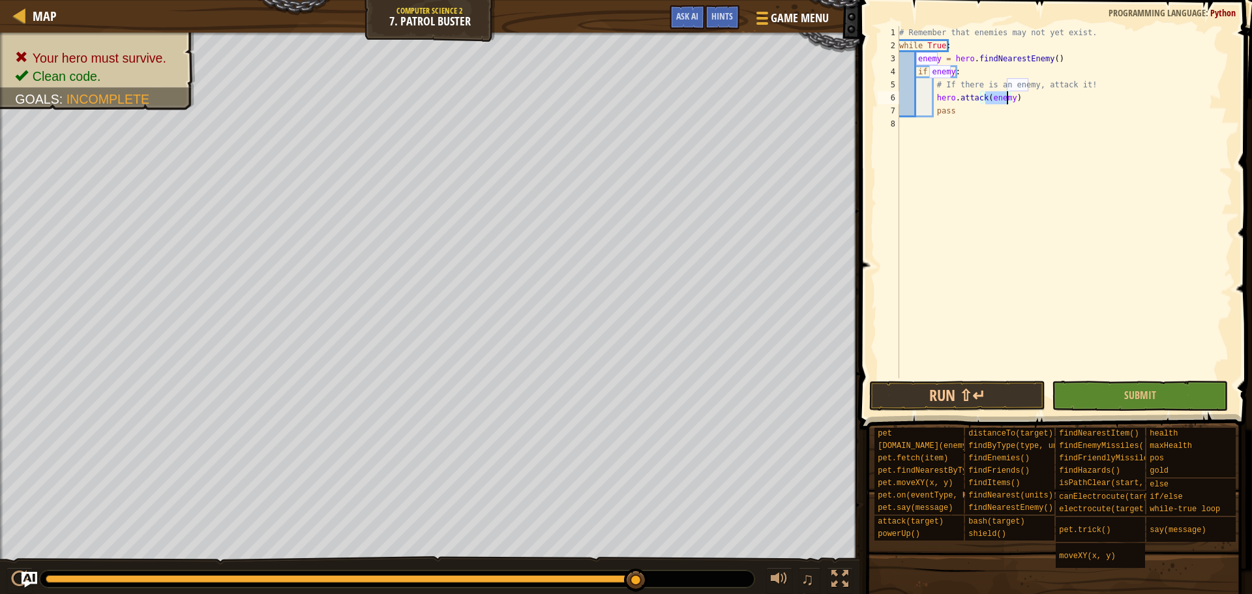
type textarea "hero.attack(enemy)"
click at [1173, 413] on span at bounding box center [1056, 196] width 403 height 468
click at [1169, 381] on button "Submit" at bounding box center [1140, 396] width 176 height 30
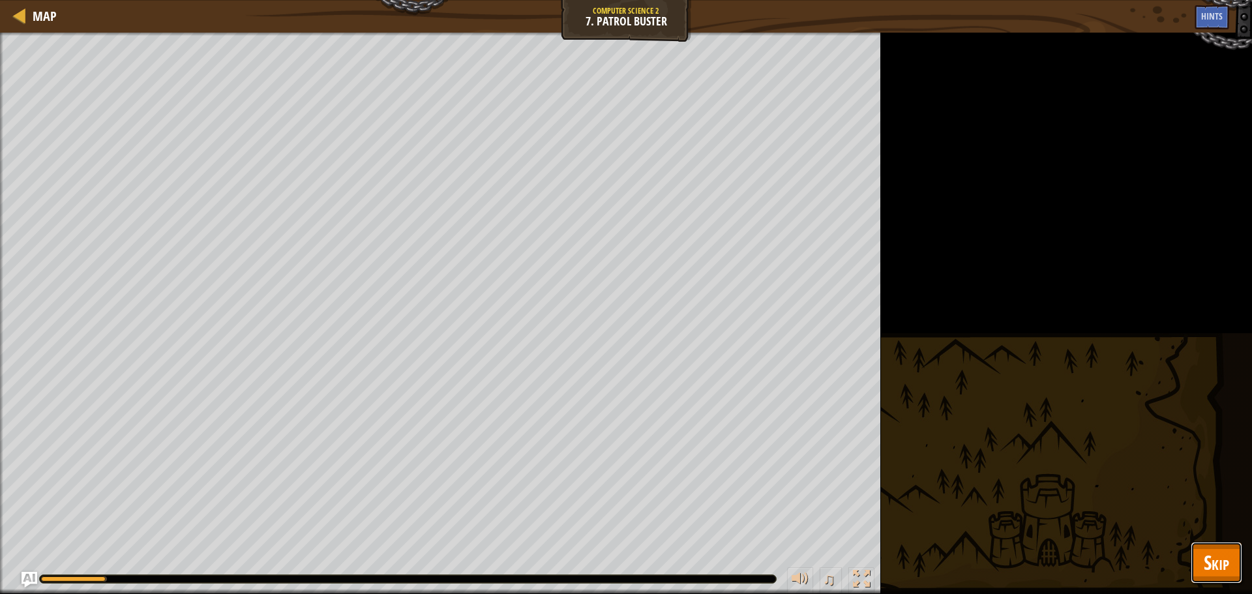
click at [1235, 567] on button "Skip" at bounding box center [1217, 563] width 52 height 42
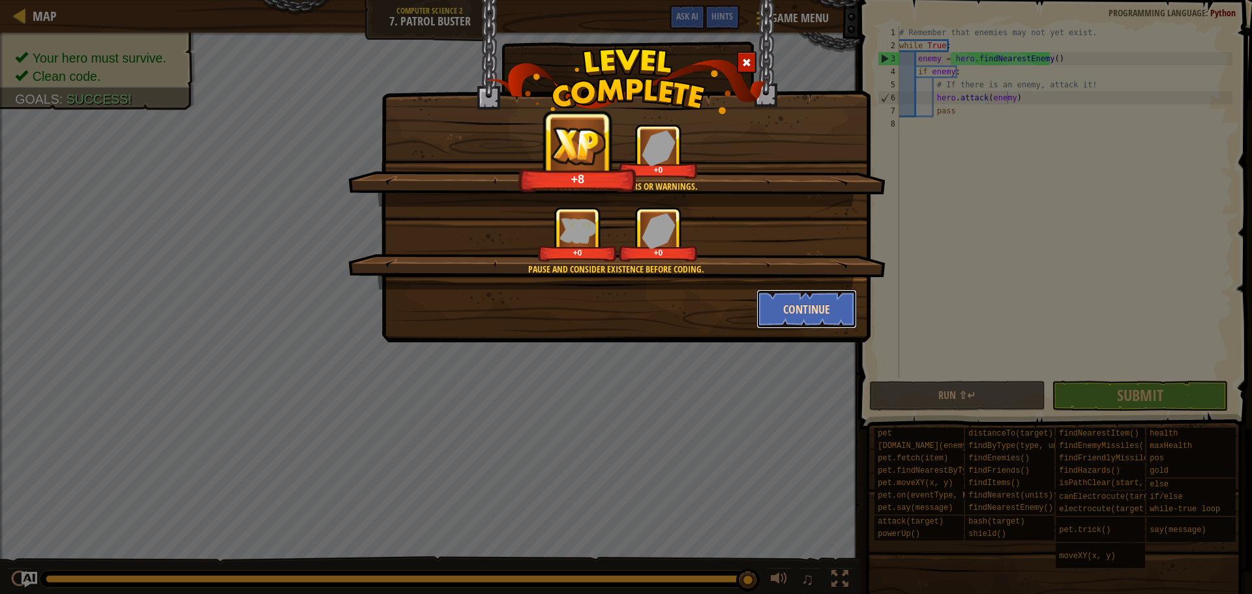
click at [825, 292] on button "Continue" at bounding box center [806, 308] width 101 height 39
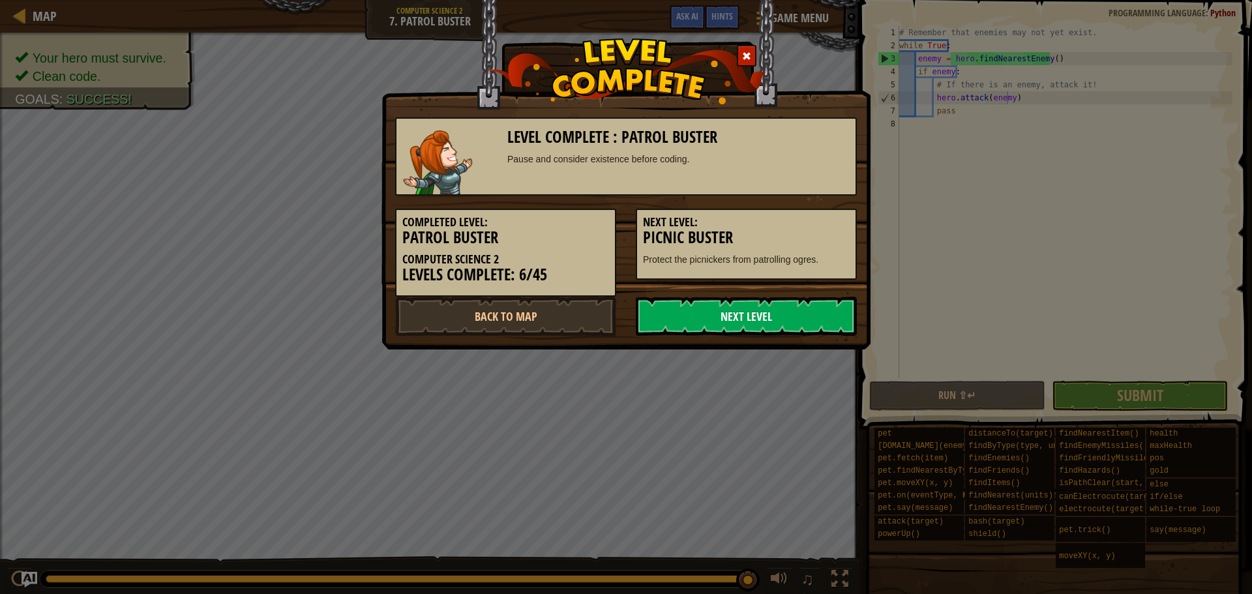
click at [838, 323] on link "Next Level" at bounding box center [746, 316] width 221 height 39
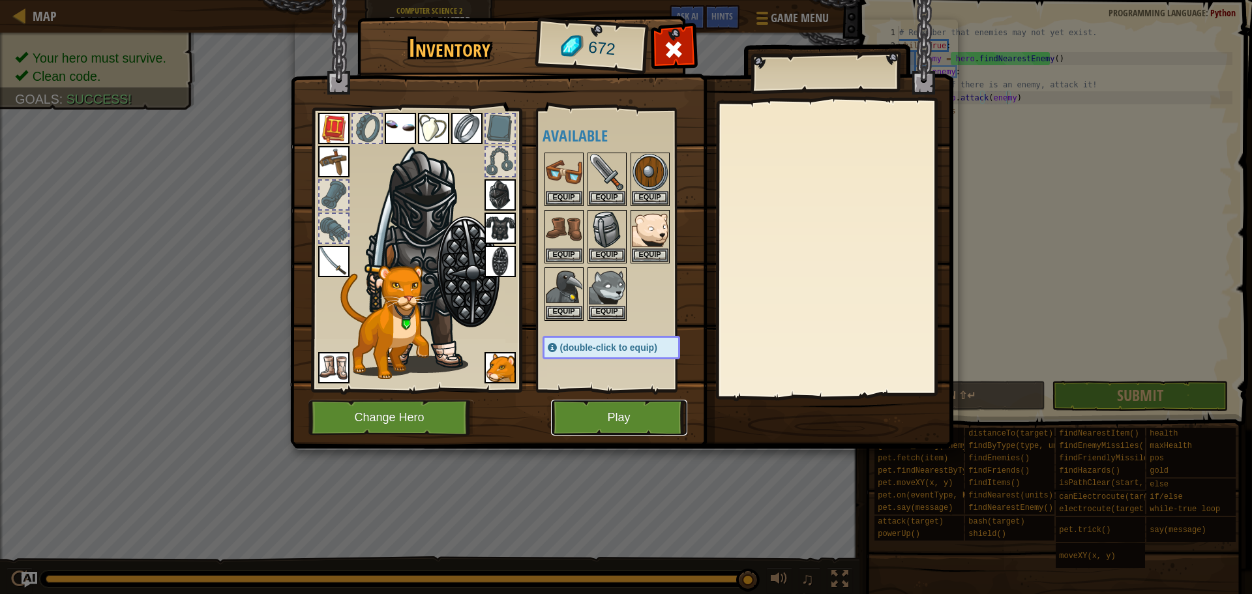
click at [610, 432] on button "Play" at bounding box center [619, 418] width 136 height 36
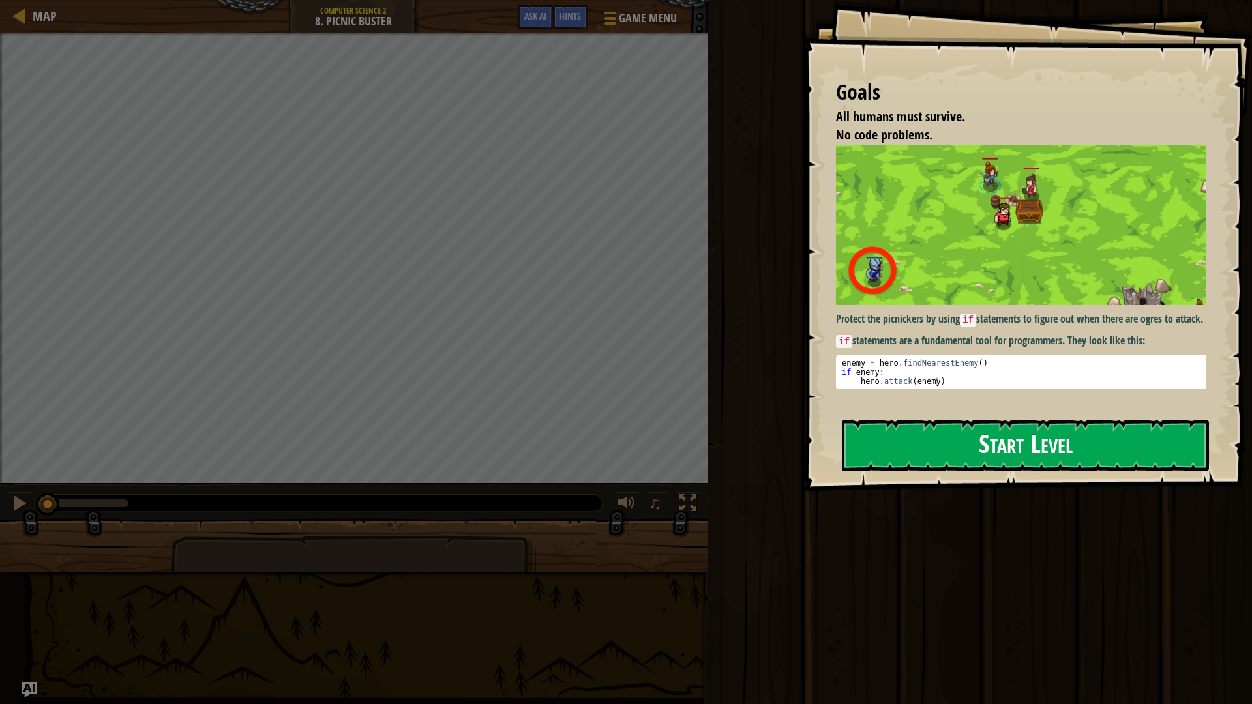
click at [897, 423] on button "Start Level" at bounding box center [1025, 446] width 367 height 52
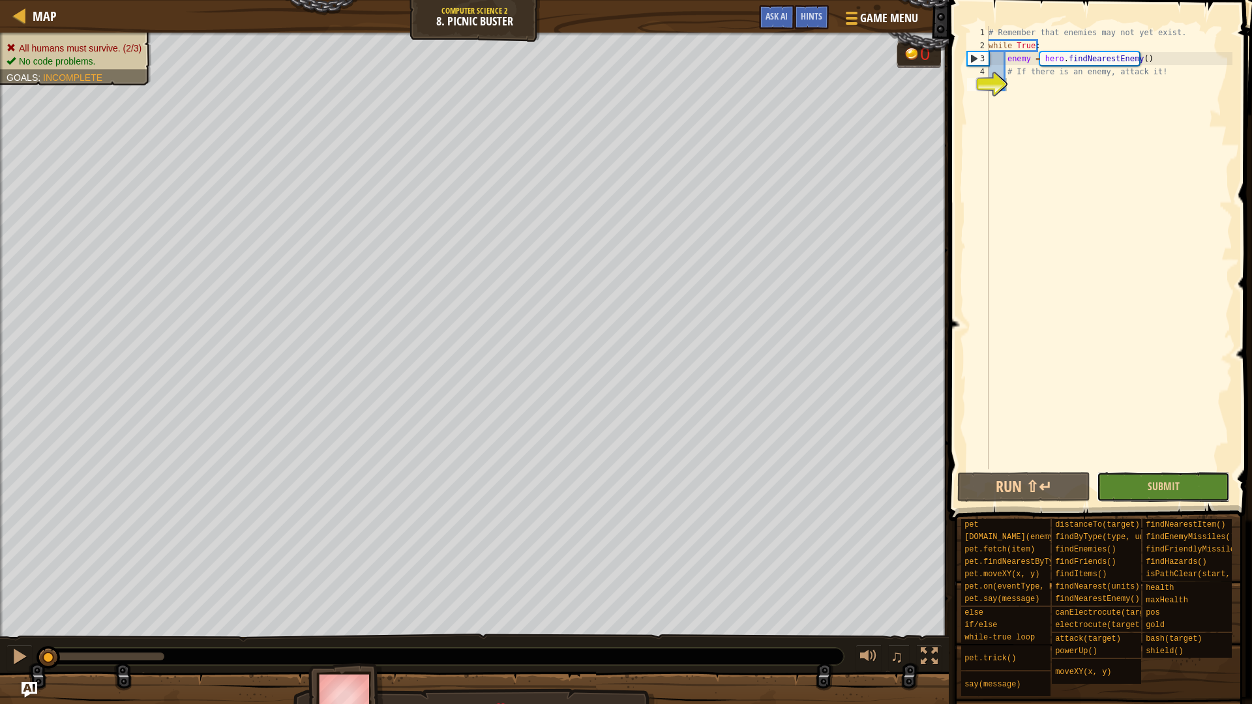
click at [1183, 487] on button "Submit" at bounding box center [1163, 487] width 133 height 30
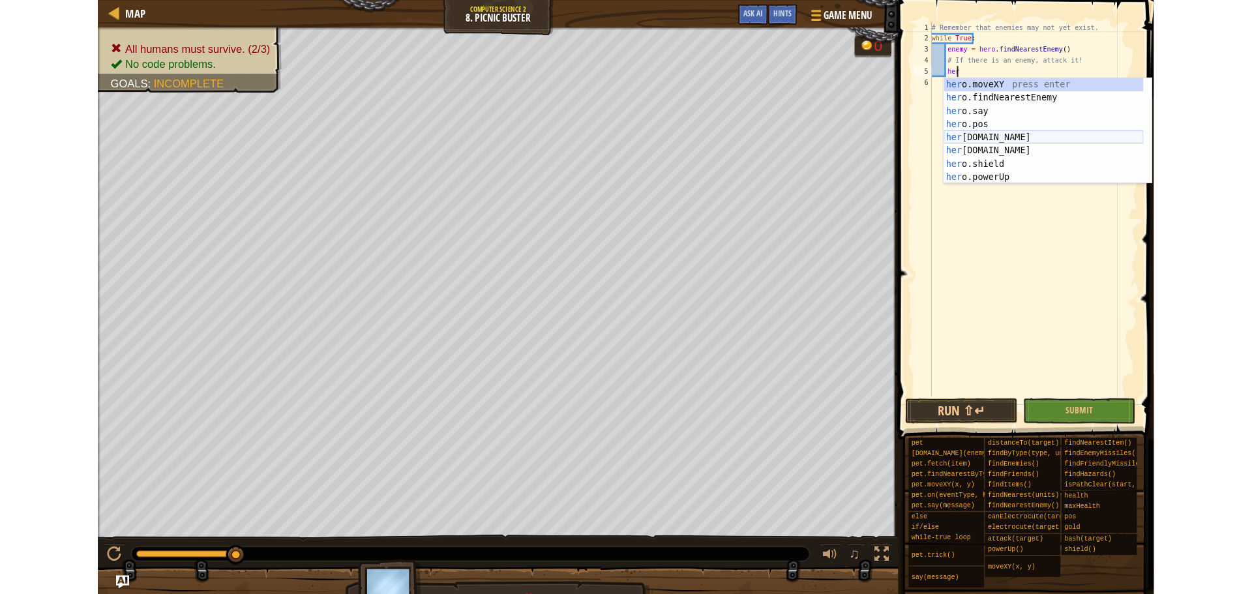
scroll to position [6, 2]
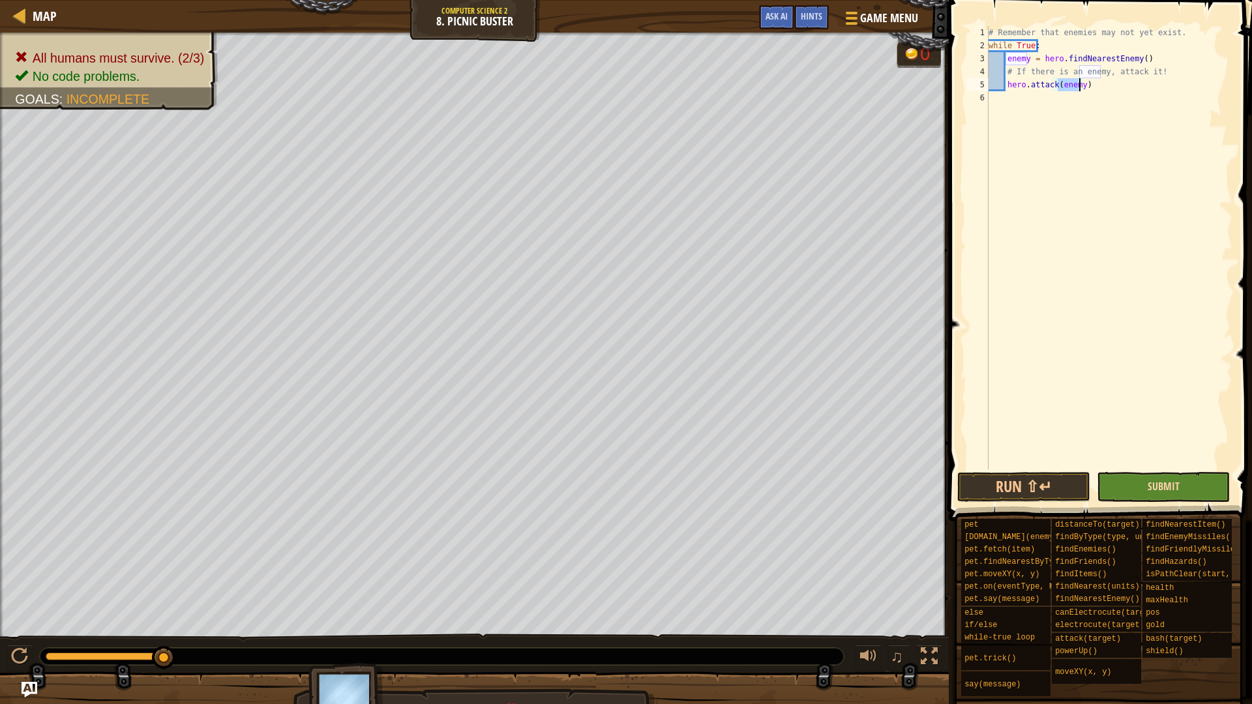
type textarea "hero.attack(enemy)"
click at [1150, 485] on span "Submit" at bounding box center [1164, 486] width 32 height 14
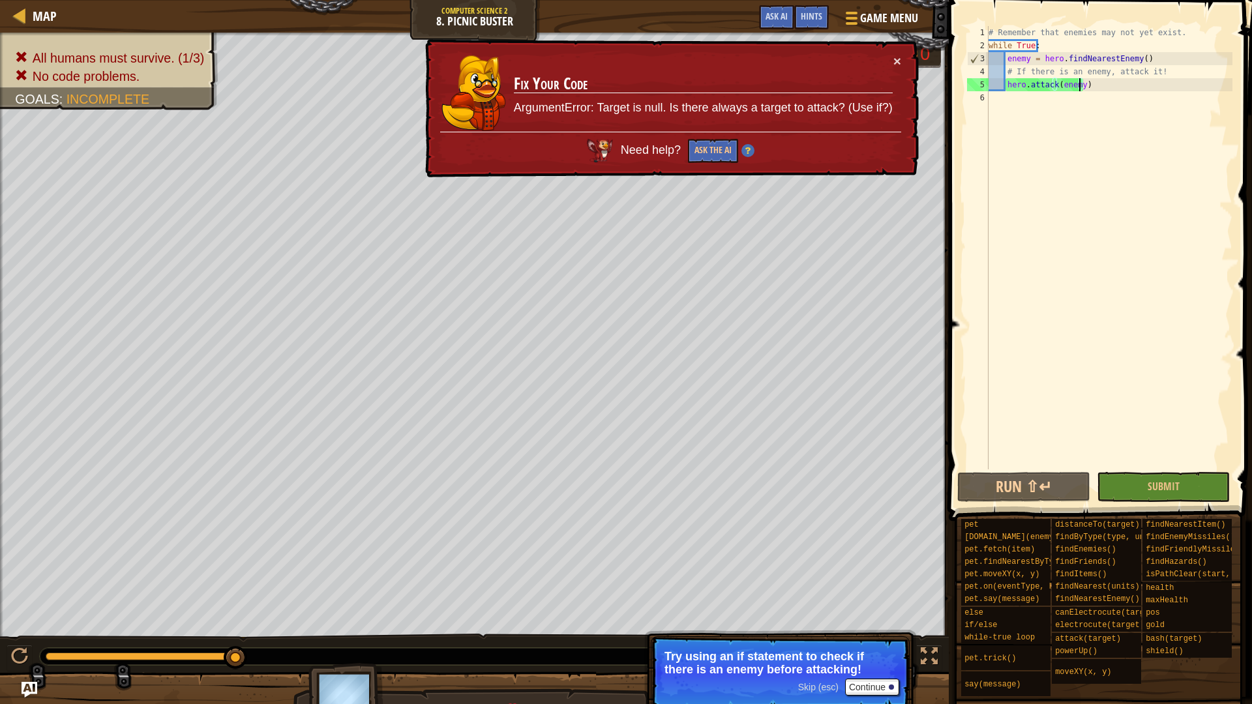
click at [739, 158] on div "Need help? Ask the AI" at bounding box center [670, 147] width 462 height 38
click at [739, 158] on div "Need help? Ask the AI" at bounding box center [670, 147] width 462 height 35
click at [735, 156] on button "Ask the AI" at bounding box center [713, 151] width 50 height 24
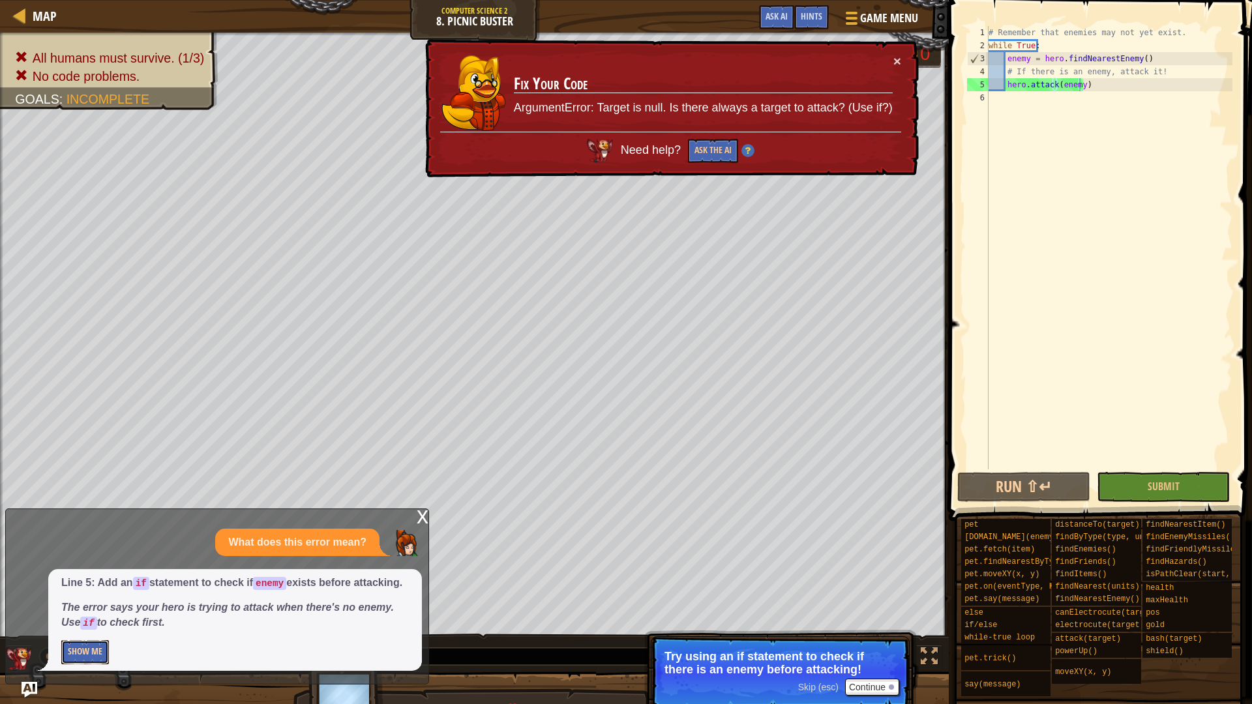
click at [83, 593] on button "Show Me" at bounding box center [85, 652] width 48 height 24
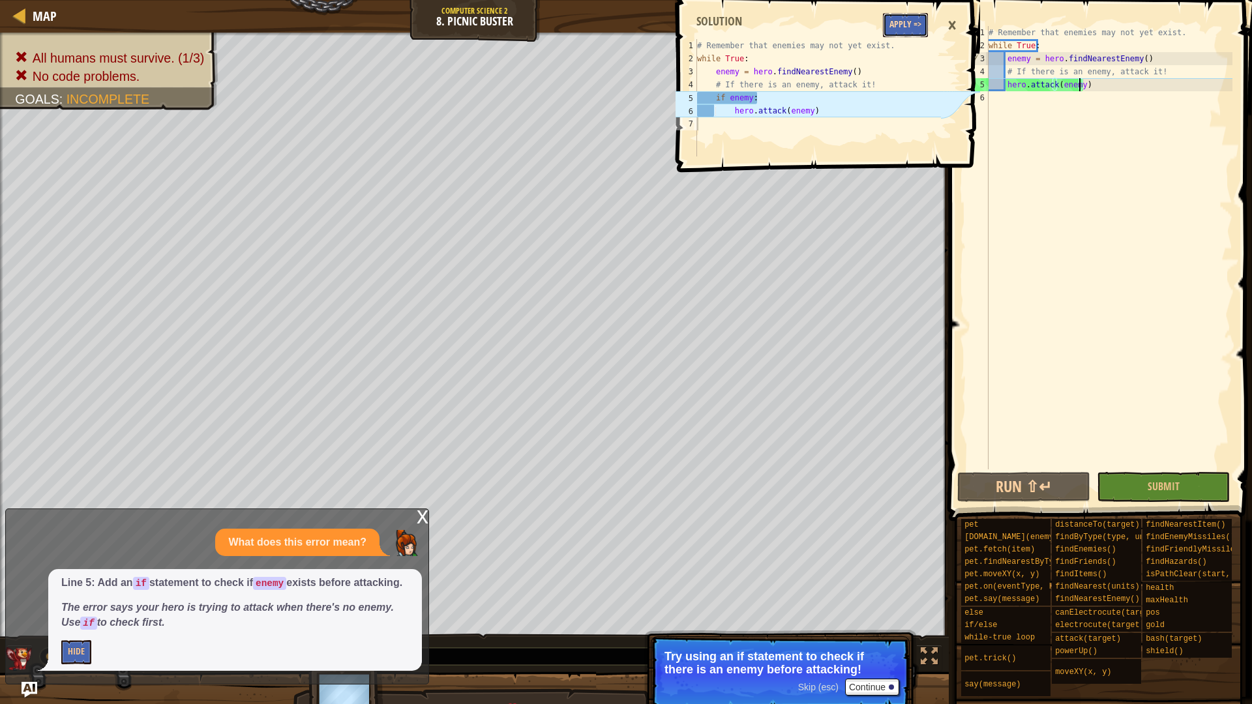
click at [890, 16] on button "Apply =>" at bounding box center [905, 25] width 45 height 24
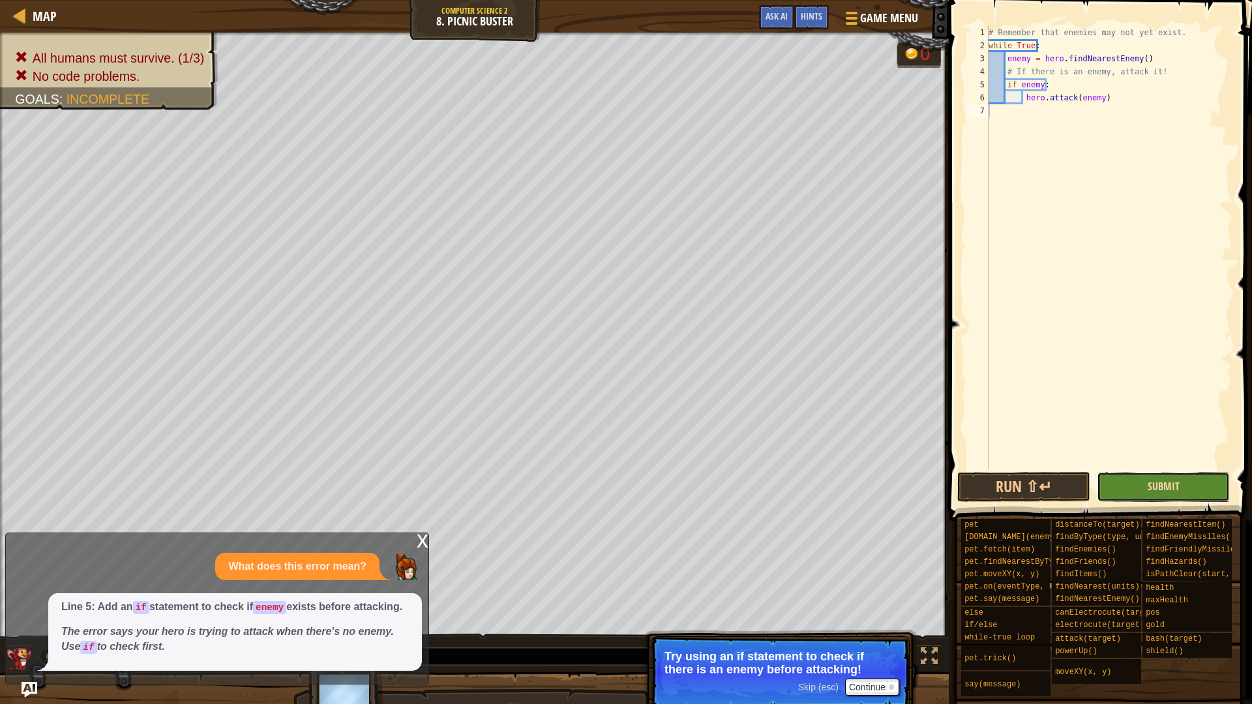
click at [1154, 486] on span "Submit" at bounding box center [1164, 486] width 32 height 14
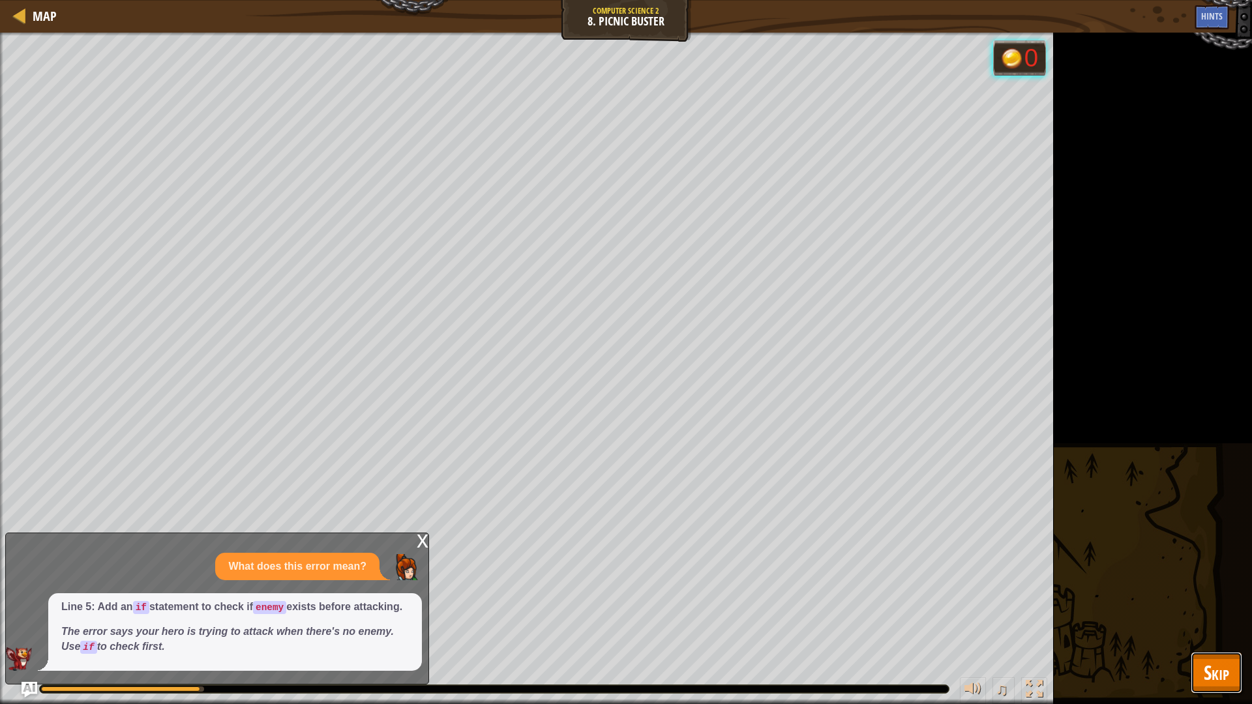
click at [1221, 593] on span "Skip" at bounding box center [1216, 672] width 25 height 27
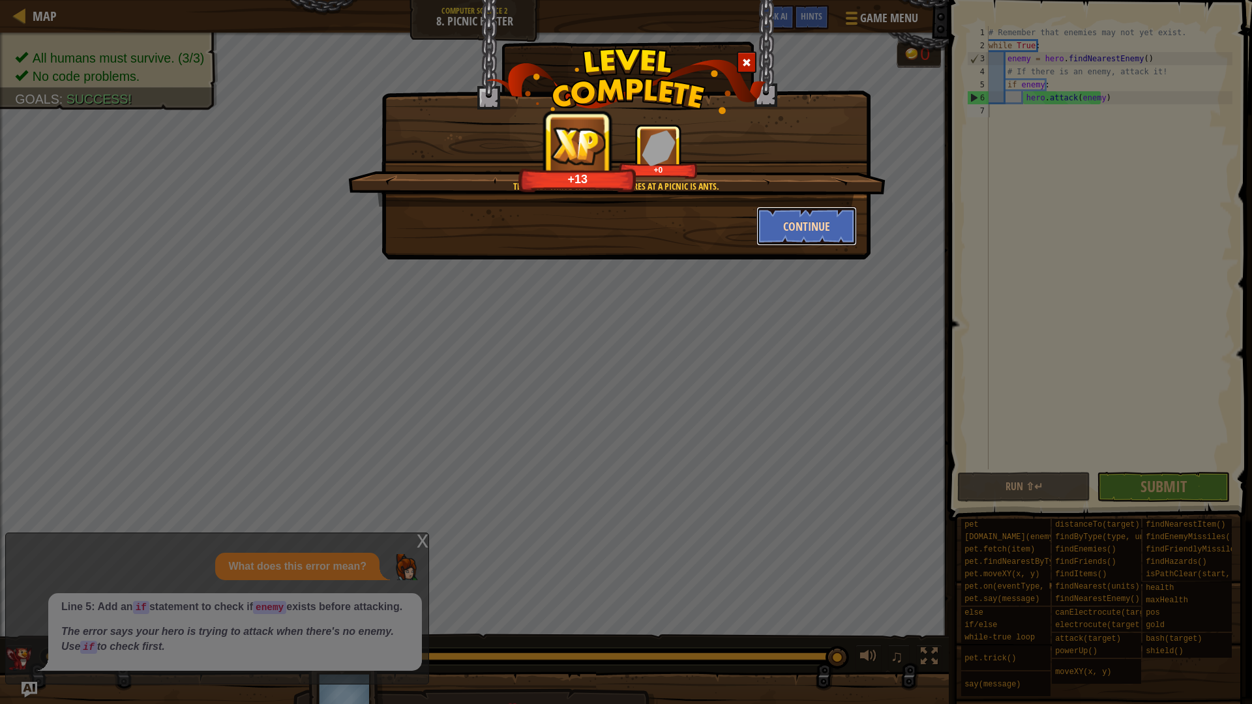
click at [824, 225] on button "Continue" at bounding box center [806, 226] width 101 height 39
